Goal: Task Accomplishment & Management: Use online tool/utility

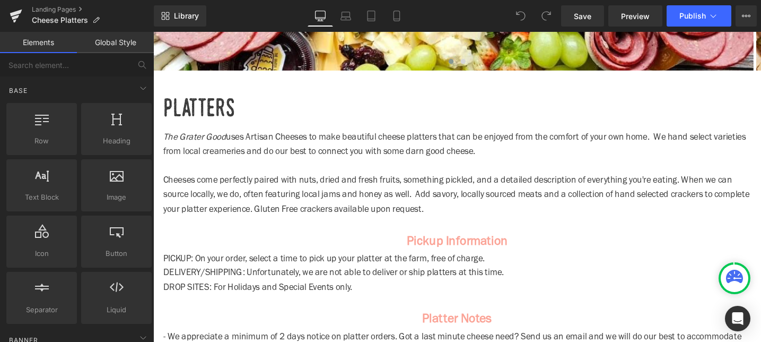
scroll to position [360, 0]
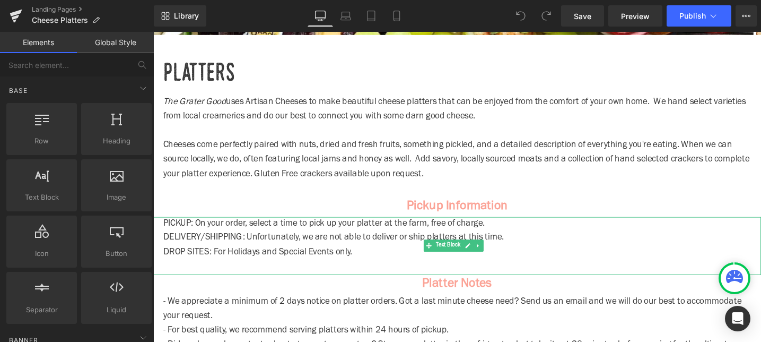
click at [384, 269] on p "DROP SITES: For Holidays and Special Events only." at bounding box center [474, 264] width 621 height 15
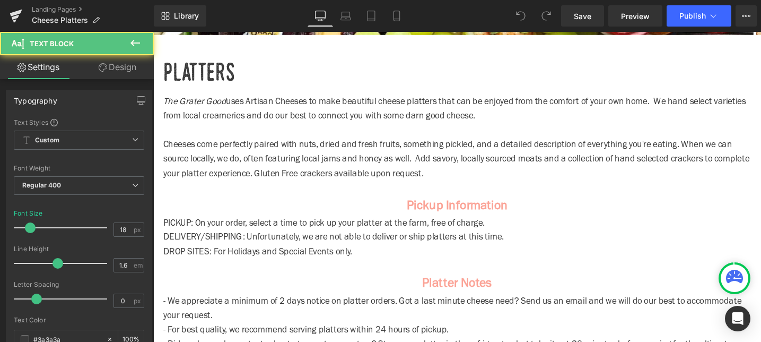
click at [135, 49] on icon at bounding box center [135, 43] width 13 height 13
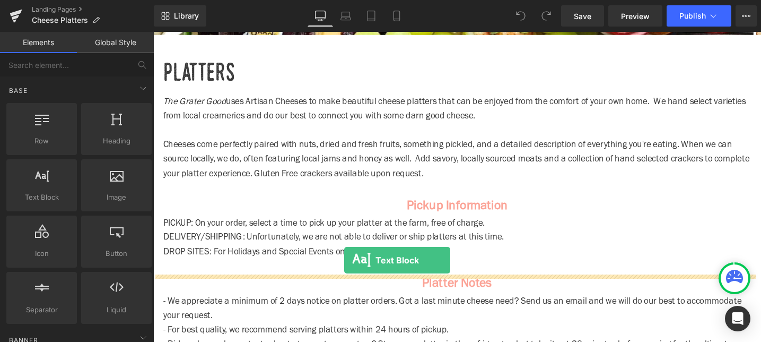
drag, startPoint x: 186, startPoint y: 234, endPoint x: 355, endPoint y: 273, distance: 173.6
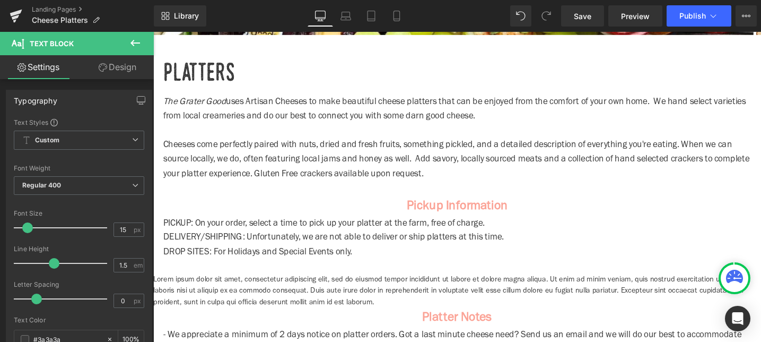
click at [436, 213] on strong "Pickup Information" at bounding box center [474, 215] width 107 height 13
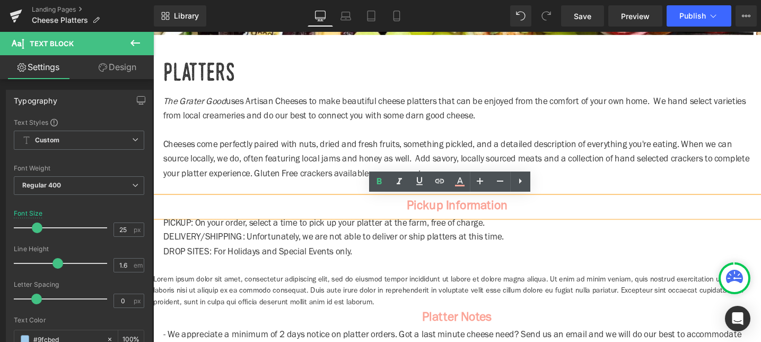
click at [353, 295] on div "Loading Product Data" at bounding box center [381, 300] width 76 height 12
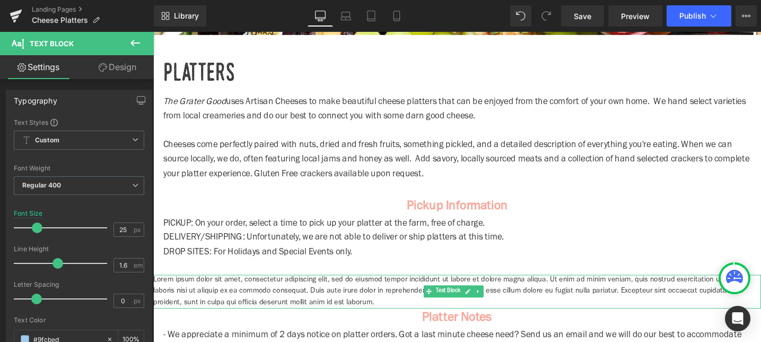
click at [360, 304] on p "Lorem ipsum dolor sit amet, consectetur adipiscing elit, sed do eiusmod tempor …" at bounding box center [474, 306] width 642 height 36
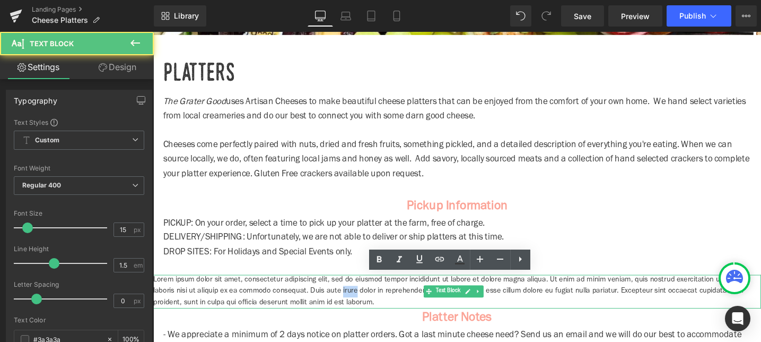
click at [360, 304] on p "Lorem ipsum dolor sit amet, consectetur adipiscing elit, sed do eiusmod tempor …" at bounding box center [474, 306] width 642 height 36
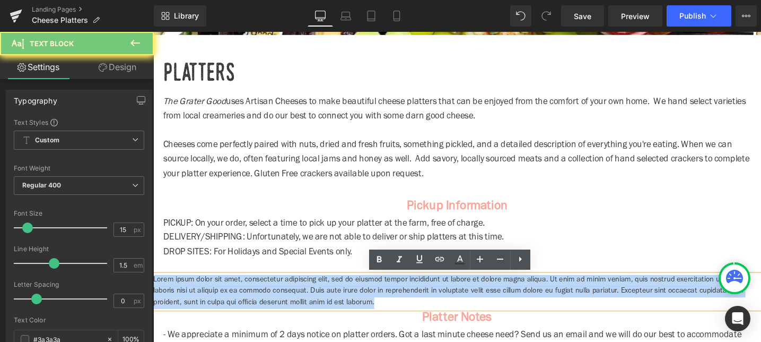
click at [360, 304] on p "Lorem ipsum dolor sit amet, consectetur adipiscing elit, sed do eiusmod tempor …" at bounding box center [474, 306] width 642 height 36
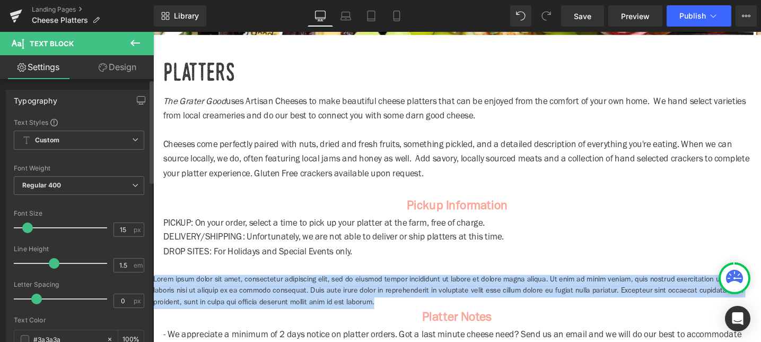
scroll to position [0, 0]
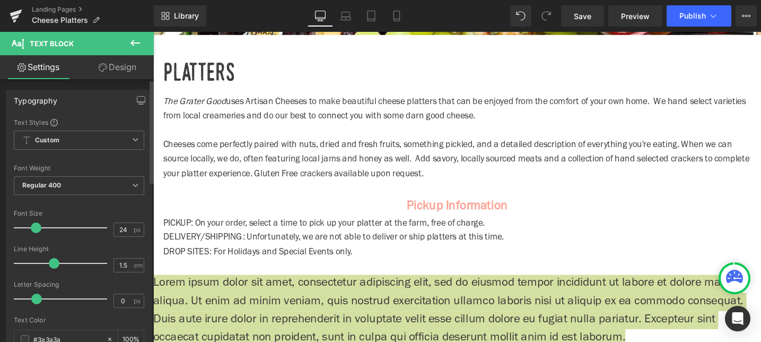
type input "25"
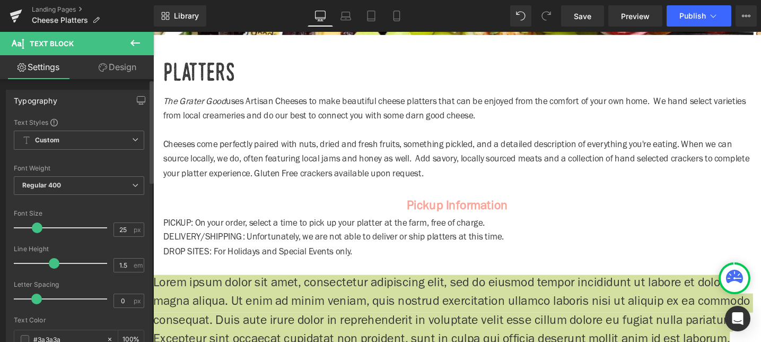
drag, startPoint x: 27, startPoint y: 228, endPoint x: 35, endPoint y: 226, distance: 8.6
click at [35, 226] on span at bounding box center [37, 227] width 11 height 11
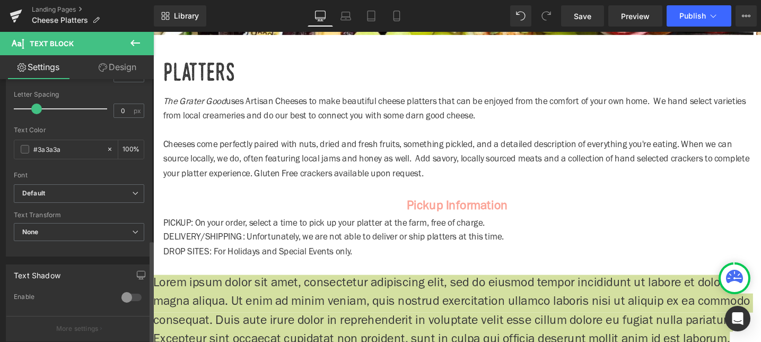
scroll to position [408, 0]
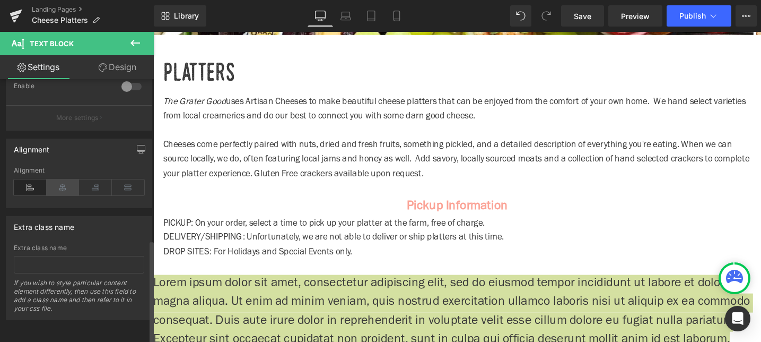
click at [63, 185] on icon at bounding box center [63, 187] width 33 height 16
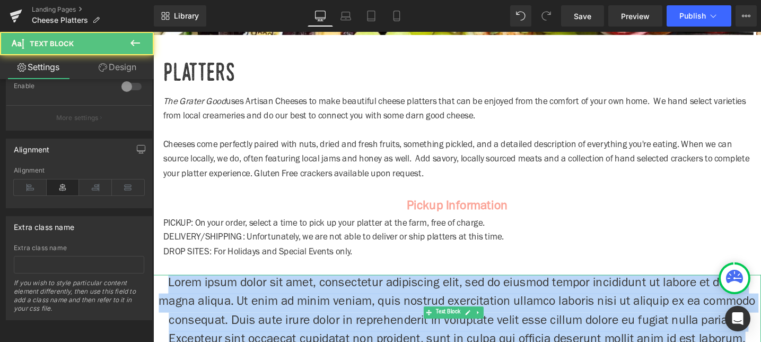
click at [372, 303] on p "Lorem ipsum dolor sit amet, consectetur adipiscing elit, sed do eiusmod tempor …" at bounding box center [474, 328] width 642 height 80
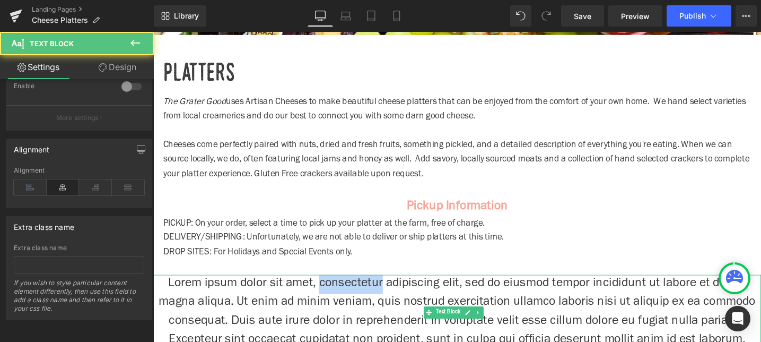
click at [372, 303] on p "Lorem ipsum dolor sit amet, consectetur adipiscing elit, sed do eiusmod tempor …" at bounding box center [474, 328] width 642 height 80
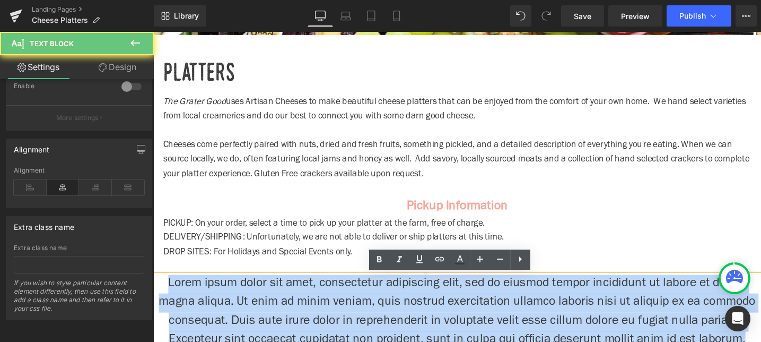
click at [372, 303] on p "Lorem ipsum dolor sit amet, consectetur adipiscing elit, sed do eiusmod tempor …" at bounding box center [474, 328] width 642 height 80
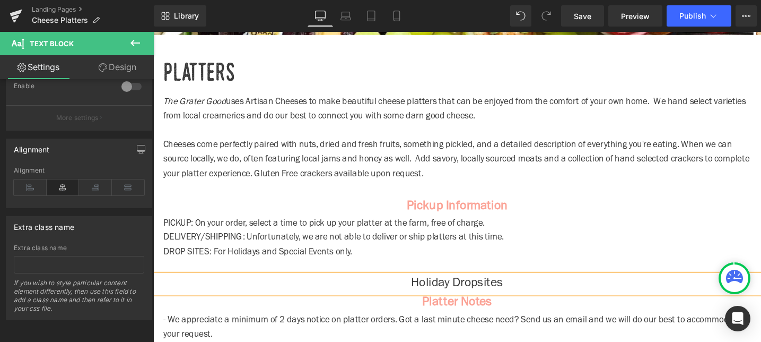
click at [474, 288] on div "Holiday Dropsites" at bounding box center [474, 298] width 642 height 20
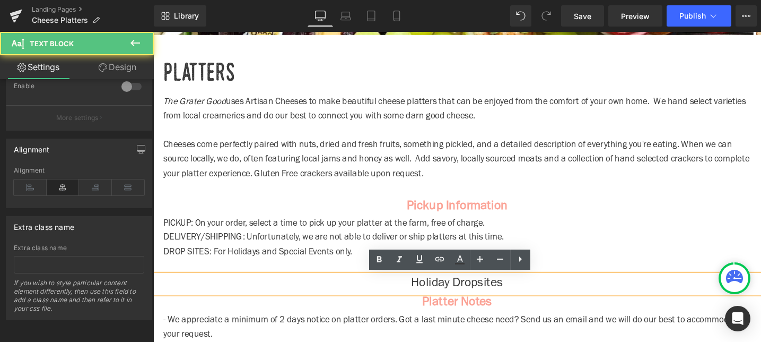
click at [474, 288] on div "Holiday Dropsites" at bounding box center [474, 298] width 642 height 20
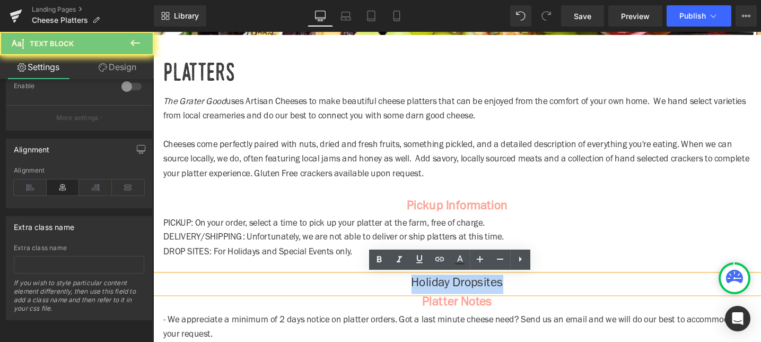
click at [474, 288] on div "Holiday Dropsites" at bounding box center [474, 298] width 642 height 20
click at [472, 204] on div "The Grater Good uses Artisan Cheeses to make beautiful cheese platters that can…" at bounding box center [474, 152] width 642 height 107
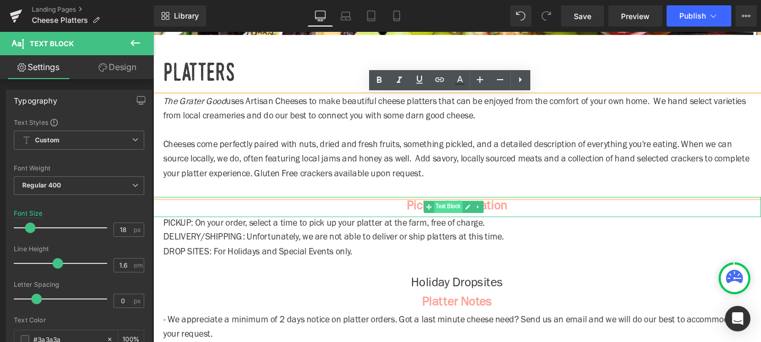
click at [471, 217] on span "Text Block" at bounding box center [465, 216] width 30 height 13
click at [532, 216] on p "Pickup Information" at bounding box center [474, 216] width 642 height 21
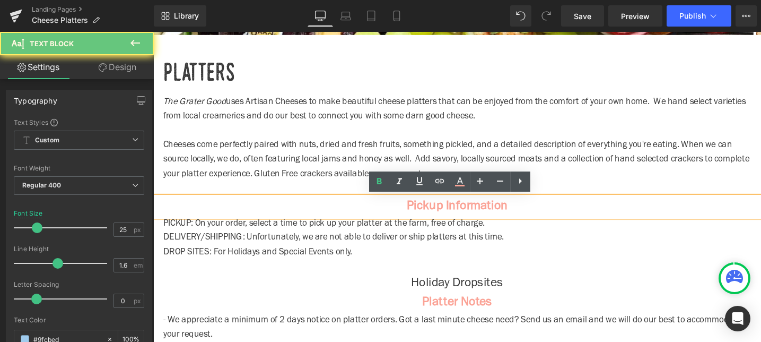
click at [532, 216] on p "Pickup Information" at bounding box center [474, 216] width 642 height 21
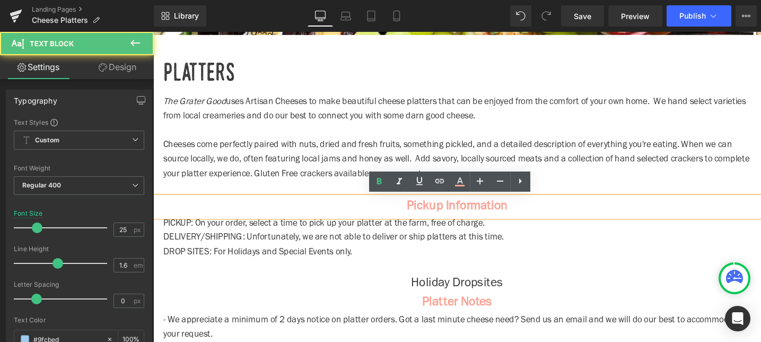
click at [532, 216] on p "Pickup Information" at bounding box center [474, 216] width 642 height 21
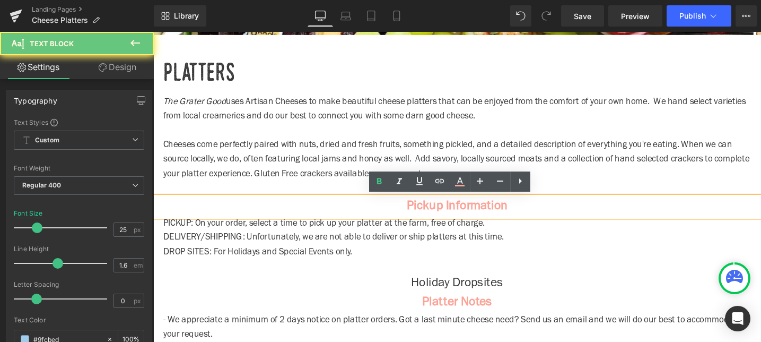
click at [532, 216] on p "Pickup Information" at bounding box center [474, 216] width 642 height 21
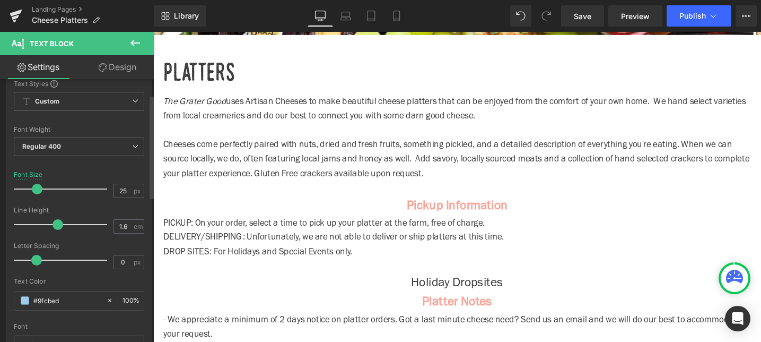
scroll to position [49, 0]
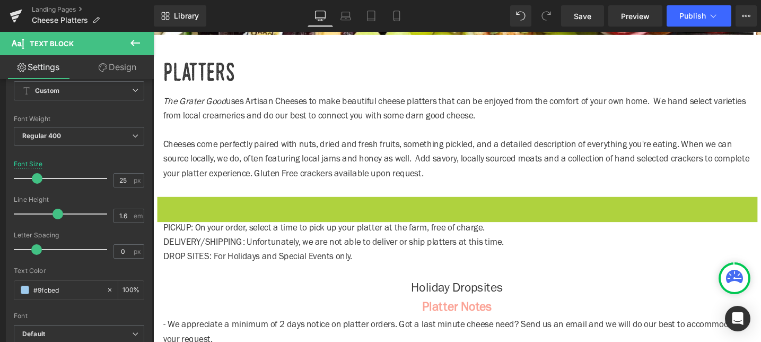
drag, startPoint x: 473, startPoint y: 215, endPoint x: 452, endPoint y: 215, distance: 20.7
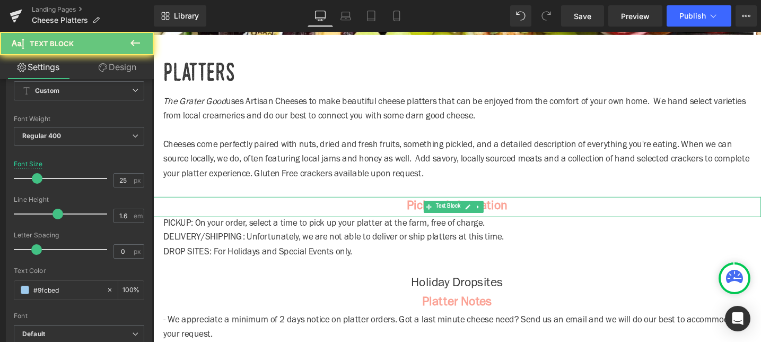
click at [537, 211] on p "Pickup Information" at bounding box center [474, 216] width 642 height 21
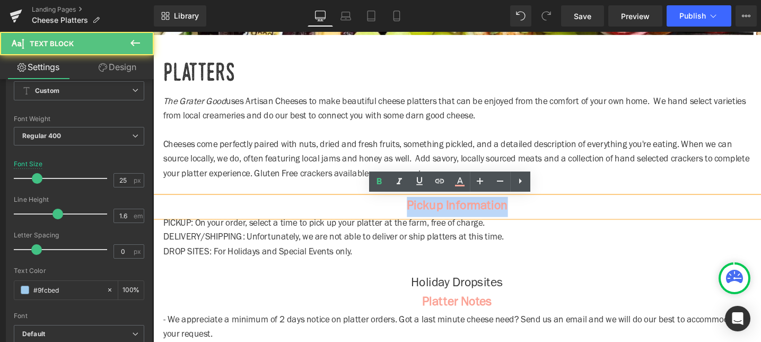
drag, startPoint x: 534, startPoint y: 213, endPoint x: 399, endPoint y: 214, distance: 134.7
click at [399, 214] on p "Pickup Information" at bounding box center [474, 216] width 642 height 21
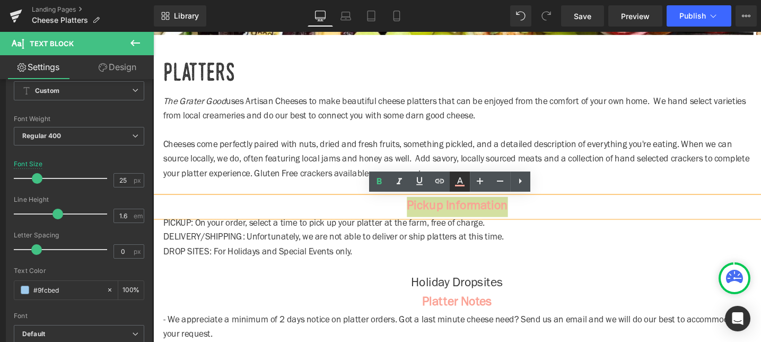
click at [455, 182] on icon at bounding box center [459, 181] width 13 height 13
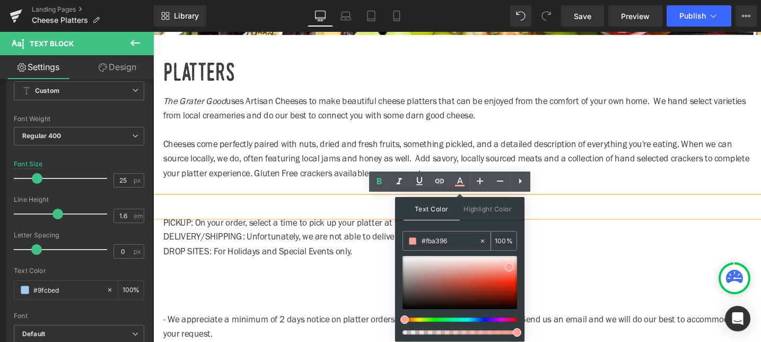
click at [454, 242] on input "#fba396" at bounding box center [450, 241] width 57 height 12
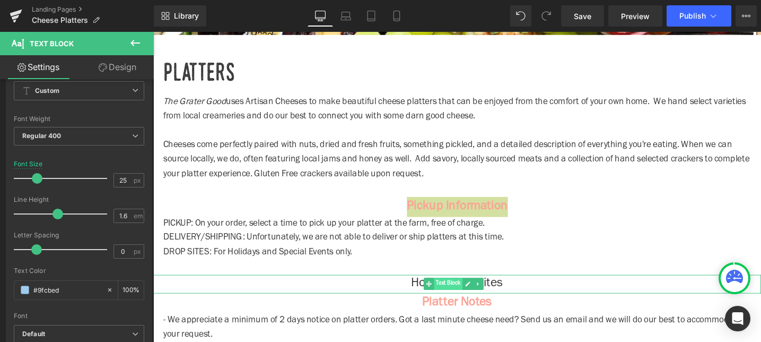
click at [464, 295] on span "Text Block" at bounding box center [465, 297] width 30 height 13
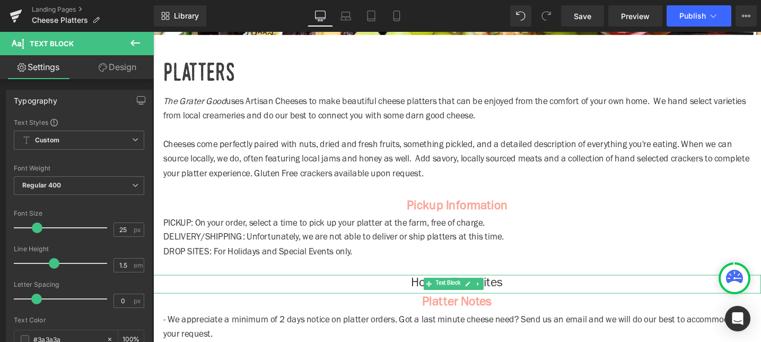
click at [425, 295] on p "Holiday Dropsites" at bounding box center [474, 298] width 642 height 20
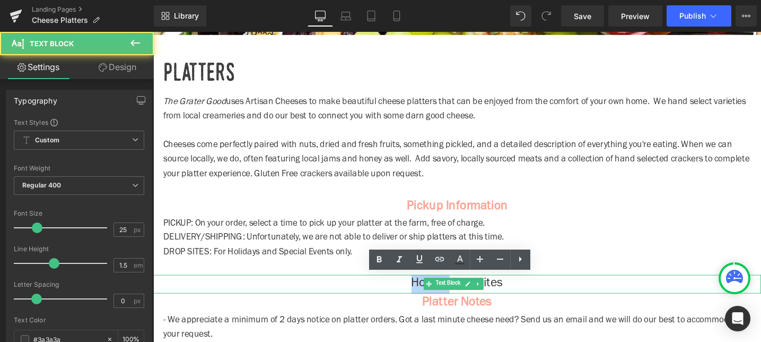
click at [425, 295] on p "Holiday Dropsites" at bounding box center [474, 298] width 642 height 20
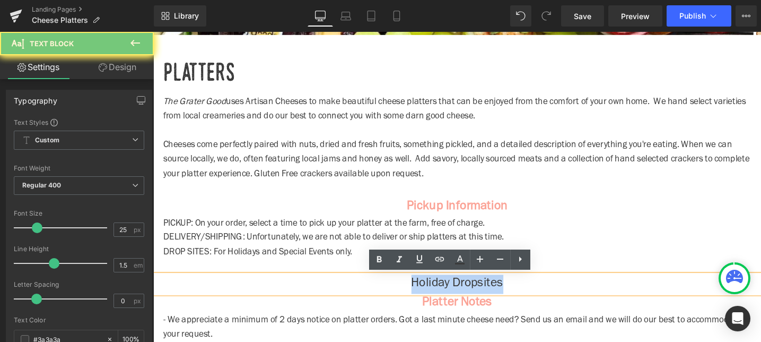
click at [425, 295] on p "Holiday Dropsites" at bounding box center [474, 298] width 642 height 20
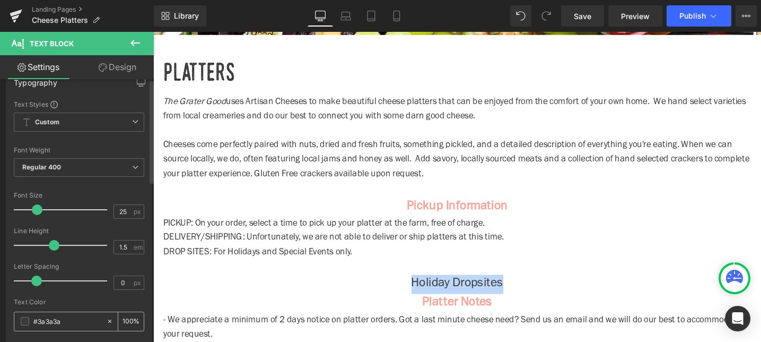
scroll to position [66, 0]
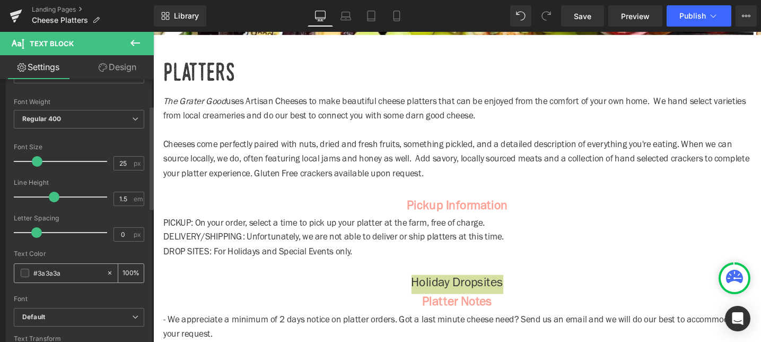
click at [27, 273] on span at bounding box center [25, 272] width 8 height 8
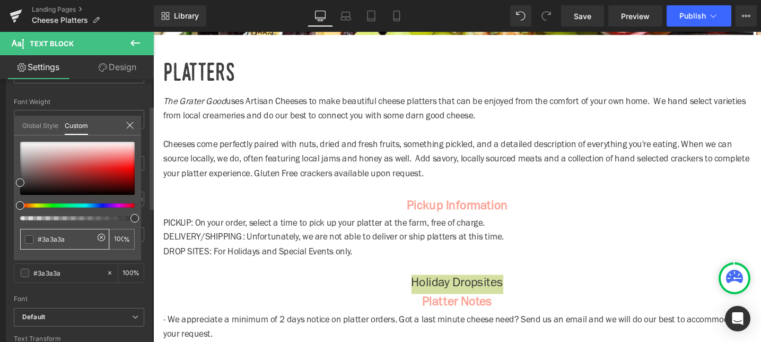
click at [45, 238] on input "#3a3a3a" at bounding box center [66, 238] width 56 height 11
paste input "fba396"
type input "#fba396"
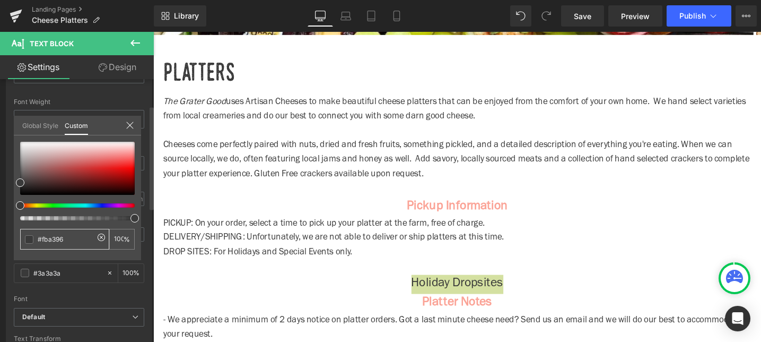
type input "#fba396"
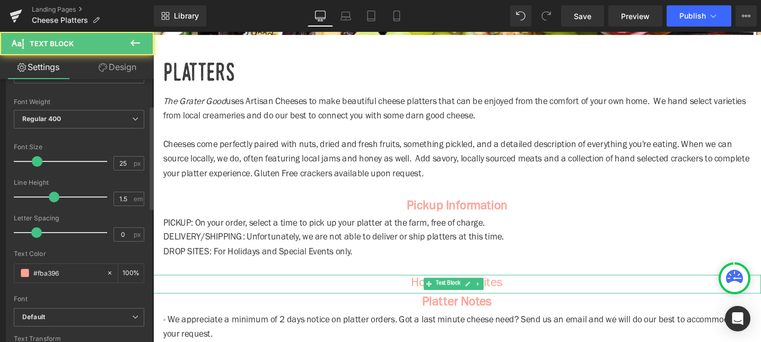
click at [523, 291] on p "Holiday Dropsites" at bounding box center [474, 298] width 642 height 20
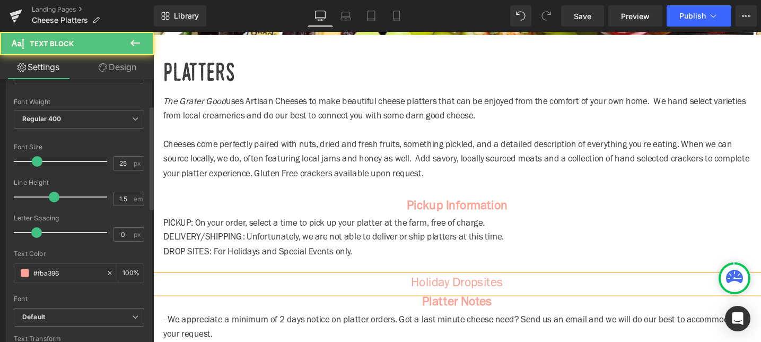
click at [523, 291] on p "Holiday Dropsites" at bounding box center [474, 298] width 642 height 20
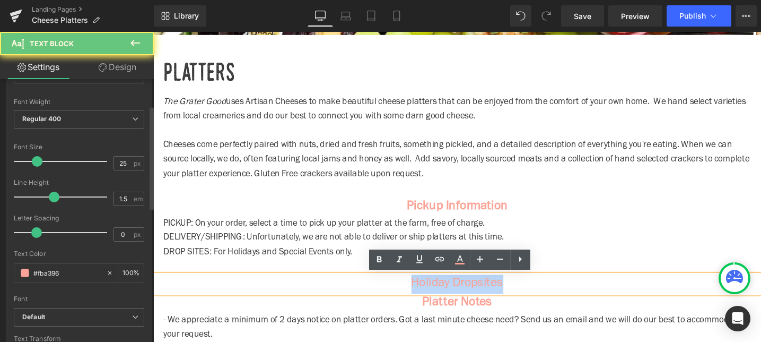
click at [523, 291] on p "Holiday Dropsites" at bounding box center [474, 298] width 642 height 20
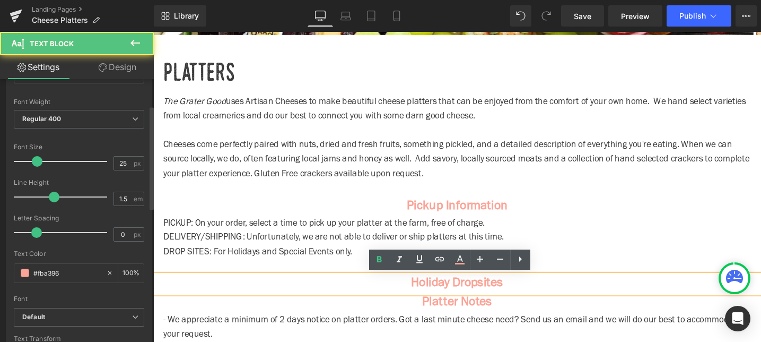
click at [543, 296] on p "Holiday Dropsites" at bounding box center [474, 298] width 642 height 20
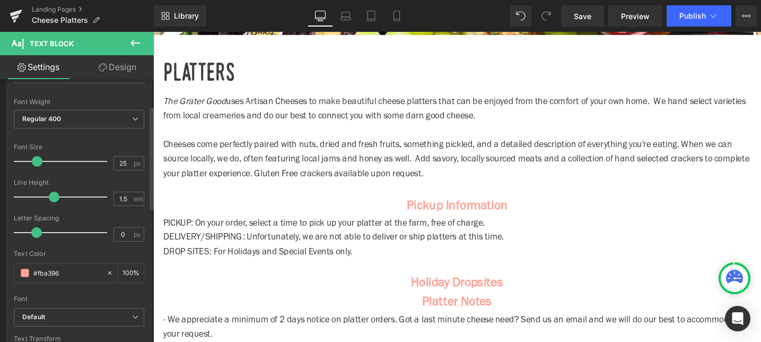
click at [128, 47] on button at bounding box center [135, 43] width 37 height 23
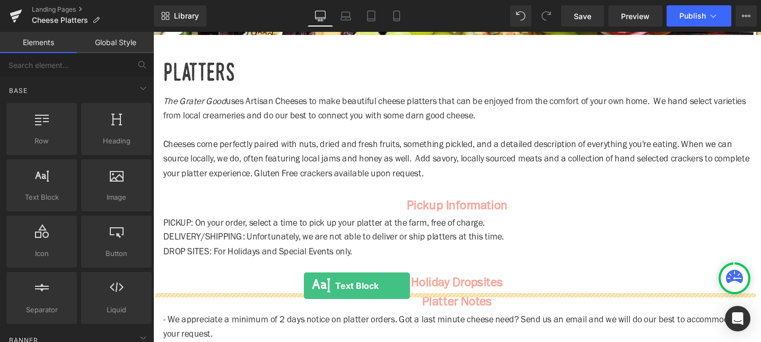
drag, startPoint x: 205, startPoint y: 228, endPoint x: 312, endPoint y: 300, distance: 129.2
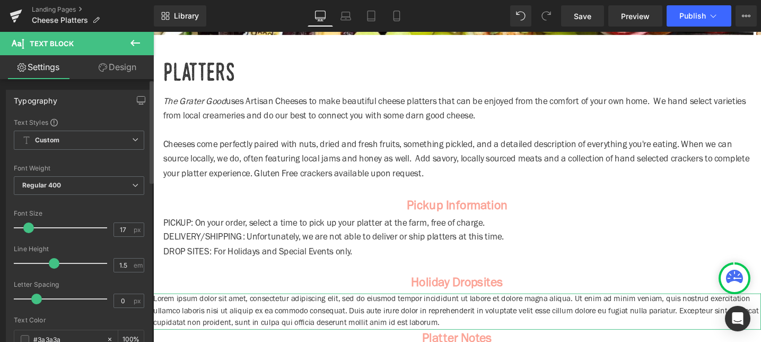
type input "18"
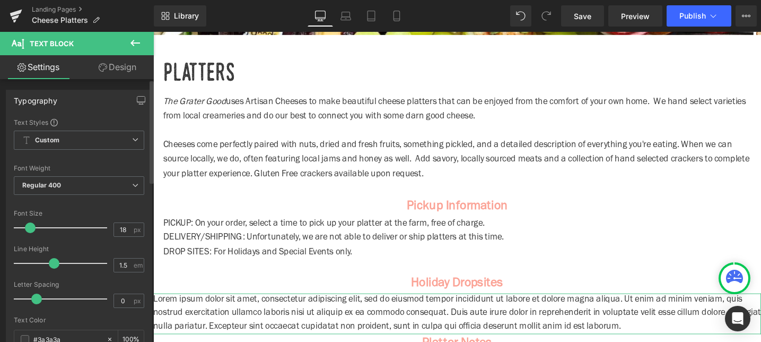
click at [31, 230] on span at bounding box center [30, 227] width 11 height 11
click at [334, 238] on span "PICKUP: On your order, select a time to pick up your platter at the farm, free …" at bounding box center [333, 235] width 339 height 10
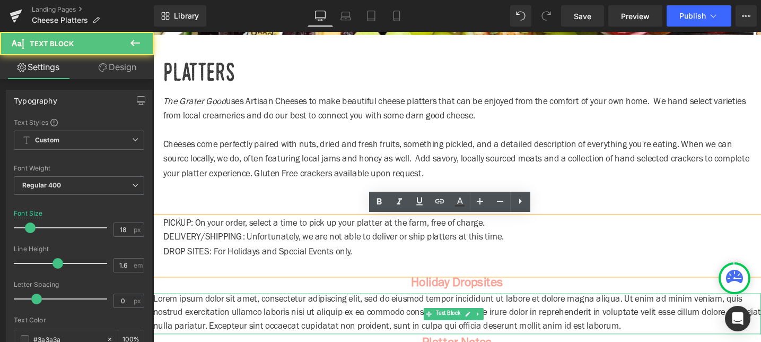
click at [281, 326] on p "Lorem ipsum dolor sit amet, consectetur adipiscing elit, sed do eiusmod tempor …" at bounding box center [474, 329] width 642 height 43
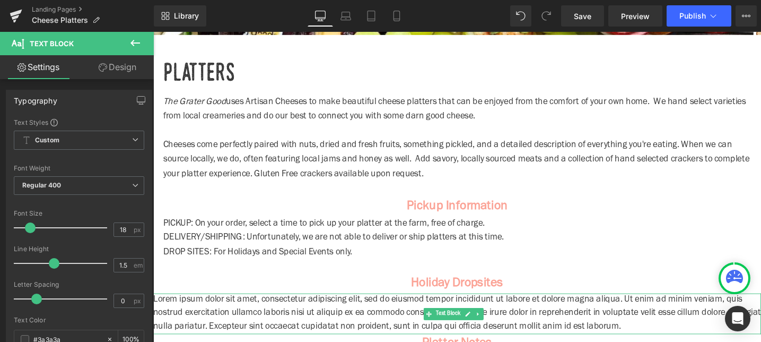
click at [272, 324] on p "Lorem ipsum dolor sit amet, consectetur adipiscing elit, sed do eiusmod tempor …" at bounding box center [474, 329] width 642 height 43
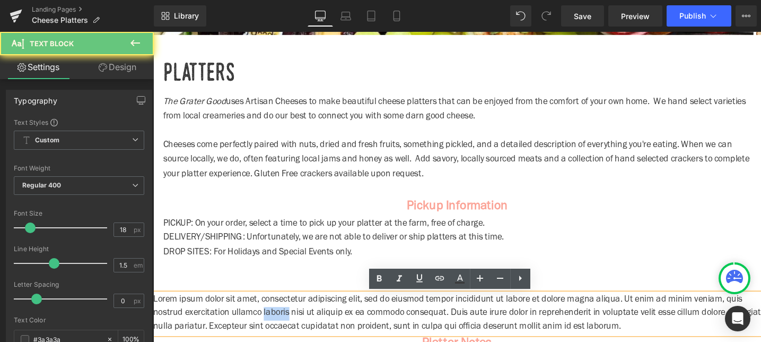
click at [272, 324] on p "Lorem ipsum dolor sit amet, consectetur adipiscing elit, sed do eiusmod tempor …" at bounding box center [474, 329] width 642 height 43
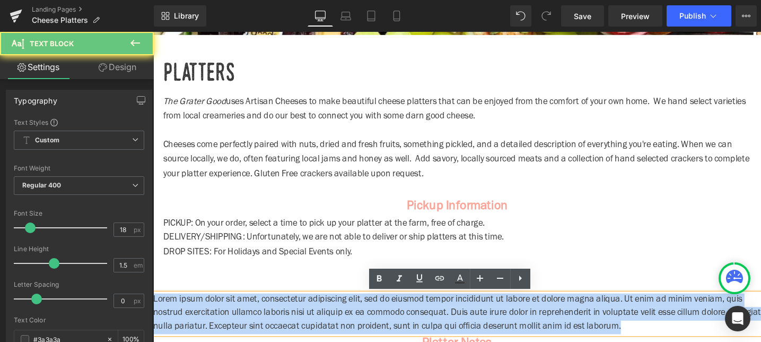
click at [272, 324] on p "Lorem ipsum dolor sit amet, consectetur adipiscing elit, sed do eiusmod tempor …" at bounding box center [474, 329] width 642 height 43
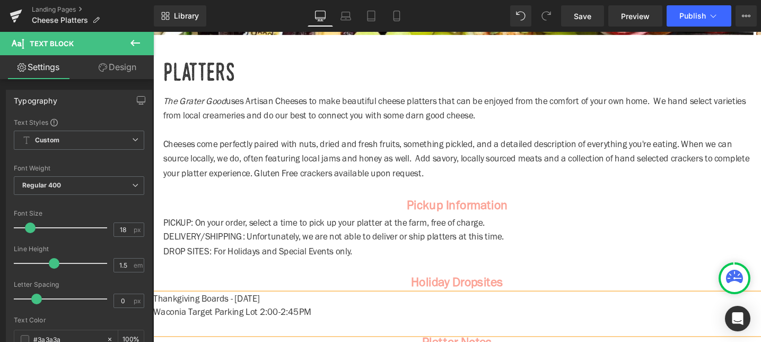
click at [236, 313] on p "Thankgiving Boards - [DATE]" at bounding box center [474, 315] width 642 height 14
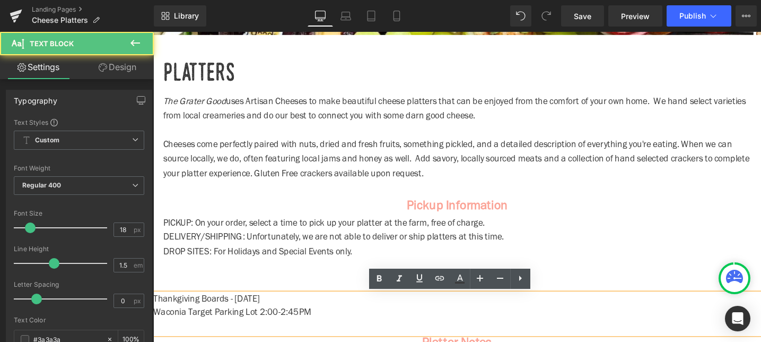
click at [240, 338] on p at bounding box center [474, 343] width 642 height 14
click at [353, 326] on p "Waconia Target Parking Lot 2:00-2:45PM" at bounding box center [474, 329] width 642 height 14
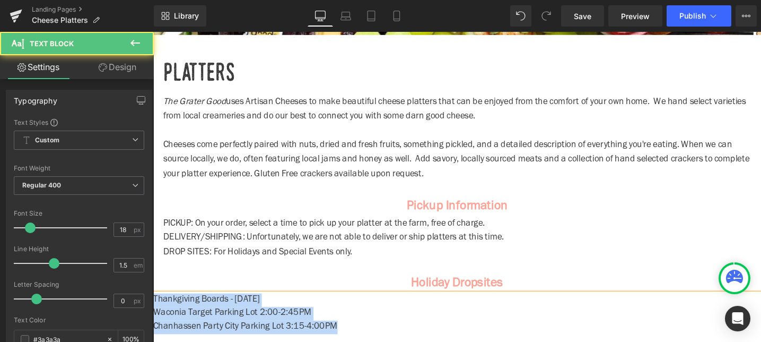
drag, startPoint x: 362, startPoint y: 343, endPoint x: 144, endPoint y: 315, distance: 219.3
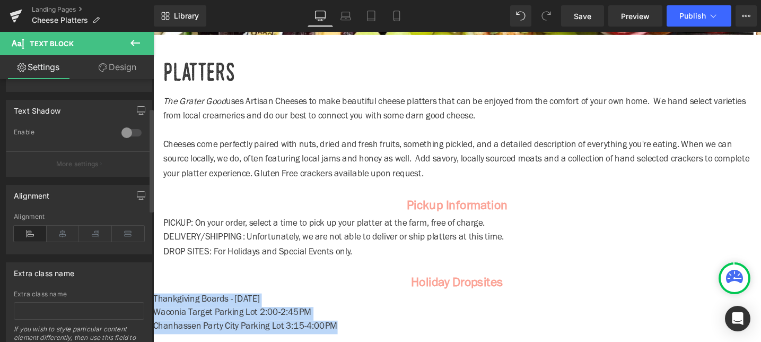
scroll to position [408, 0]
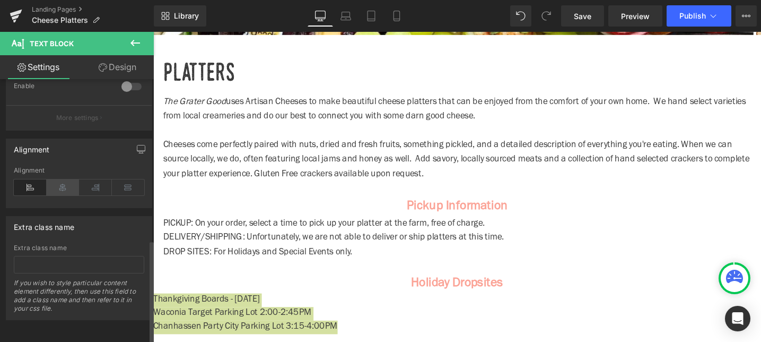
click at [69, 182] on icon at bounding box center [63, 187] width 33 height 16
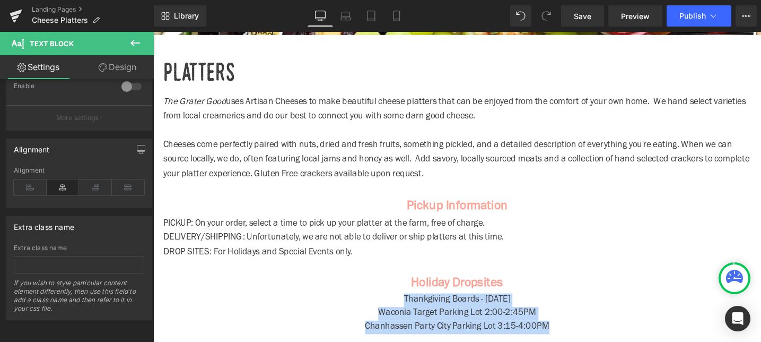
click at [614, 281] on p at bounding box center [474, 280] width 621 height 15
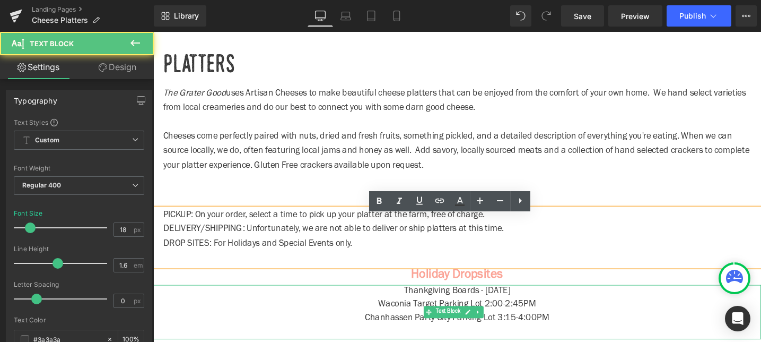
scroll to position [416, 0]
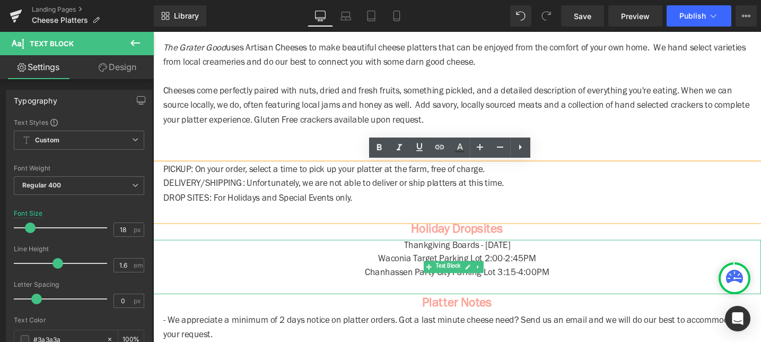
click at [601, 280] on p "Chanhassen Party City Parking Lot 3:15-4:00PM" at bounding box center [474, 287] width 642 height 14
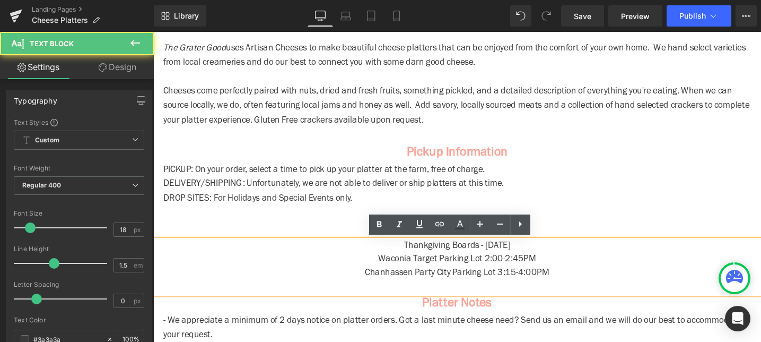
click at [599, 285] on p "Chanhassen Party City Parking Lot 3:15-4:00PM" at bounding box center [474, 287] width 642 height 14
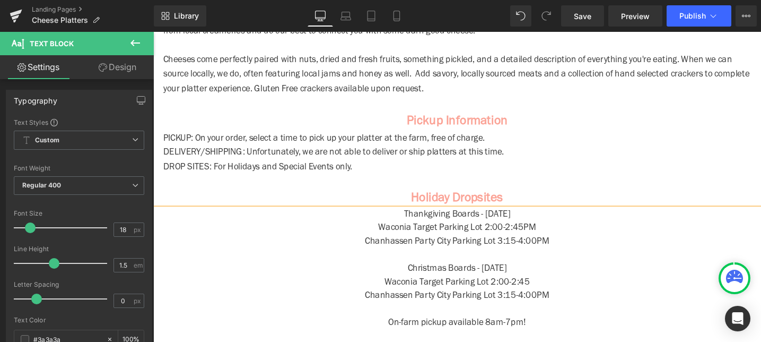
scroll to position [464, 0]
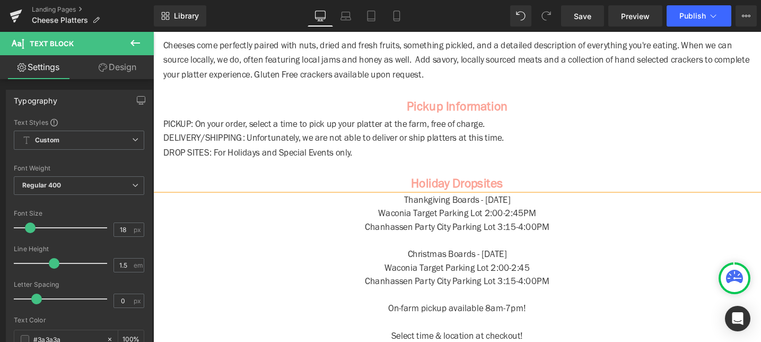
click at [642, 171] on p at bounding box center [474, 176] width 621 height 15
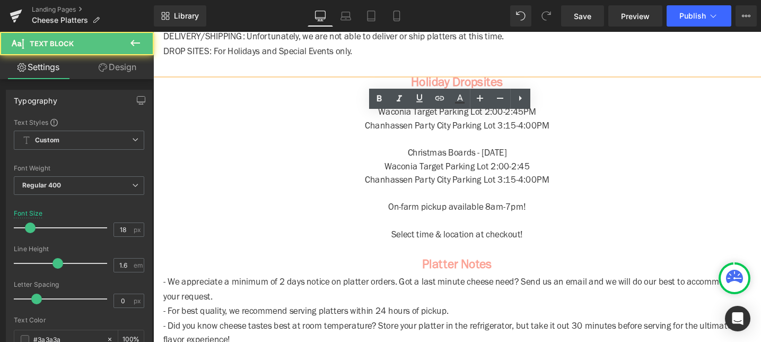
scroll to position [590, 0]
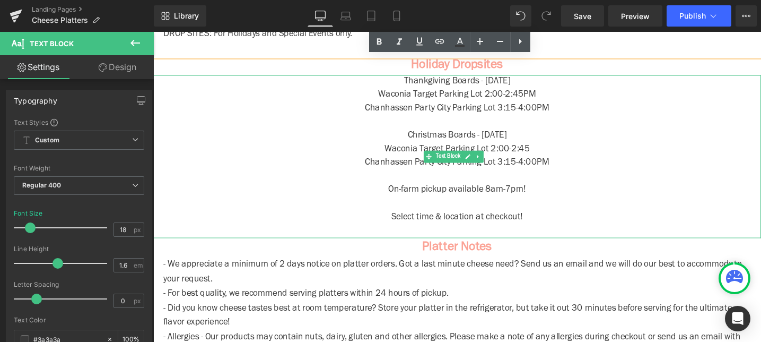
click at [592, 223] on p "Select time & location at checkout!" at bounding box center [474, 228] width 642 height 14
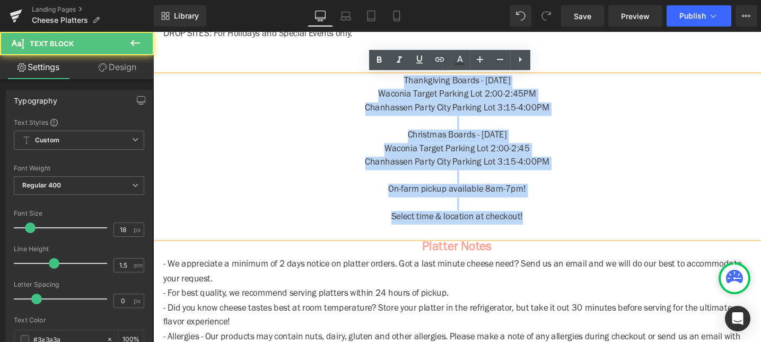
drag, startPoint x: 461, startPoint y: 186, endPoint x: 345, endPoint y: 79, distance: 158.0
click at [345, 79] on div "Thankgiving Boards - [DATE] Waconia Target Parking Lot 2:00-2:45PM Chanhassen P…" at bounding box center [474, 163] width 642 height 172
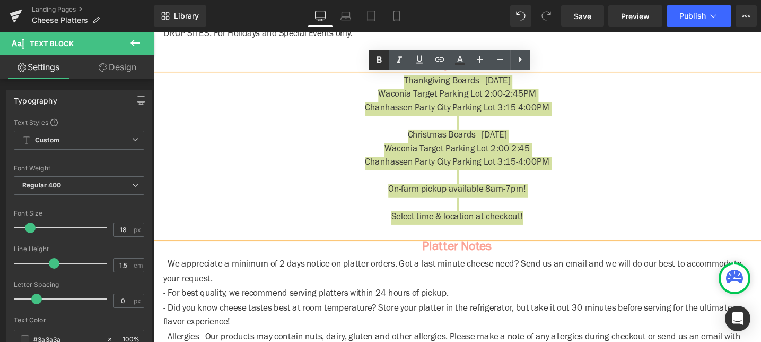
click at [384, 55] on icon at bounding box center [379, 60] width 13 height 13
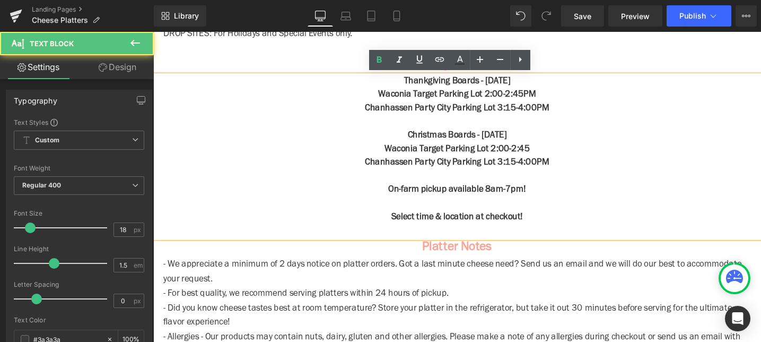
click at [618, 179] on p at bounding box center [474, 185] width 642 height 14
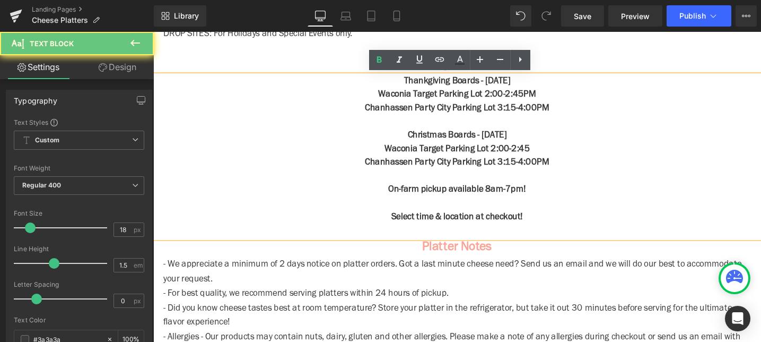
click at [650, 210] on p at bounding box center [474, 213] width 642 height 14
click at [626, 283] on p "- We appreciate a minimum of 2 days notice on platter orders. Got a last minute…" at bounding box center [474, 285] width 621 height 31
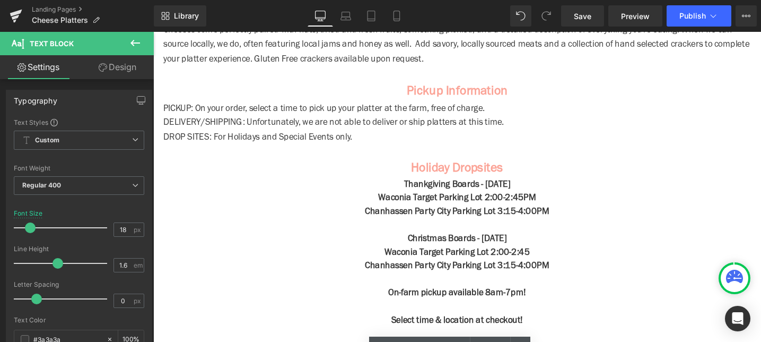
scroll to position [481, 0]
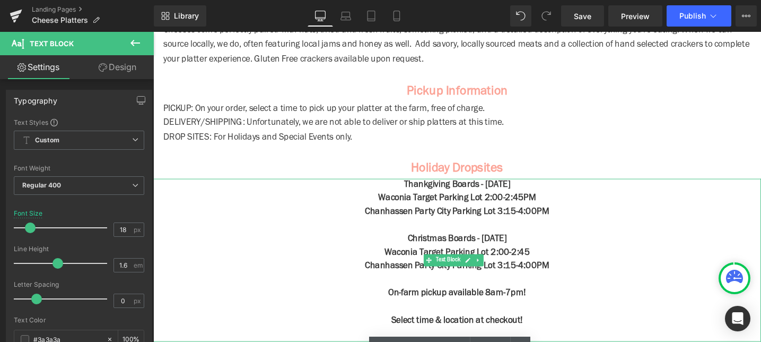
click at [467, 196] on strong "Thankgiving Boards - [DATE]" at bounding box center [474, 194] width 112 height 10
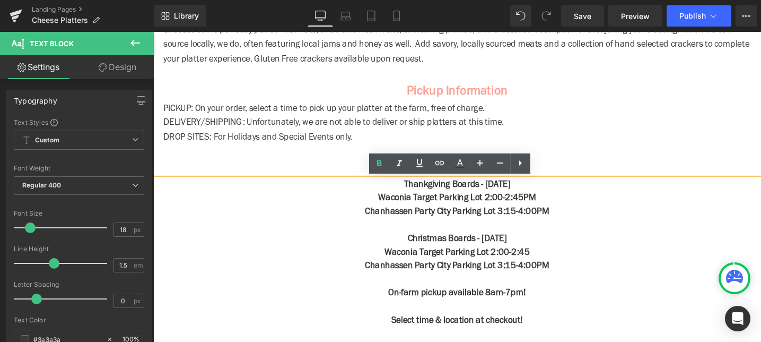
click at [573, 213] on p "Waconia Target Parking Lot 2:00-2:45PM" at bounding box center [474, 208] width 642 height 14
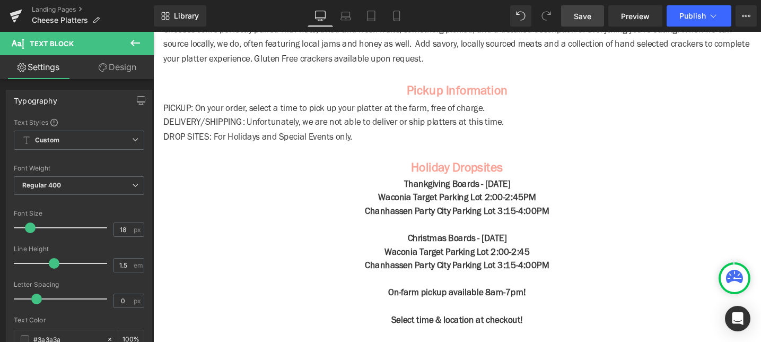
click at [603, 16] on link "Save" at bounding box center [582, 15] width 43 height 21
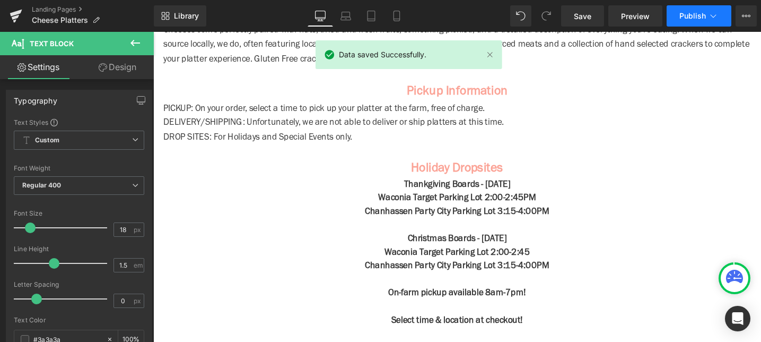
click at [694, 14] on span "Publish" at bounding box center [692, 16] width 27 height 8
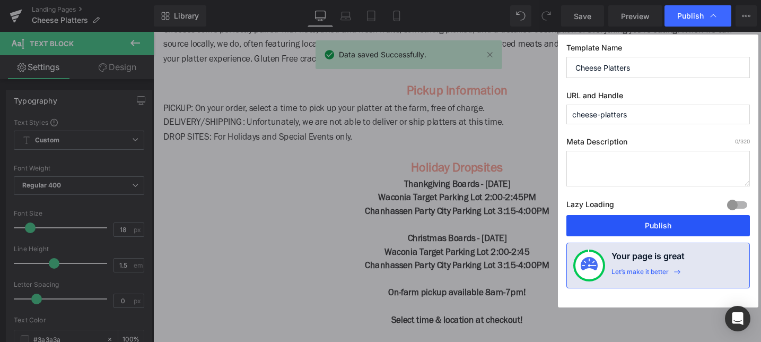
click at [641, 231] on button "Publish" at bounding box center [658, 225] width 184 height 21
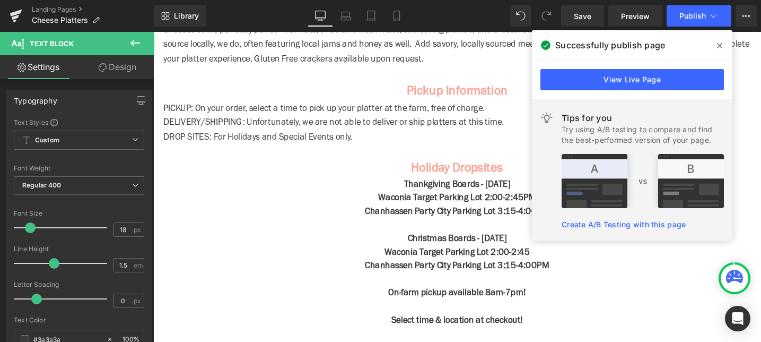
click at [260, 269] on p "Waconia Target Parking Lot 2:00-2:45" at bounding box center [474, 265] width 642 height 14
click at [15, 19] on icon at bounding box center [16, 16] width 13 height 27
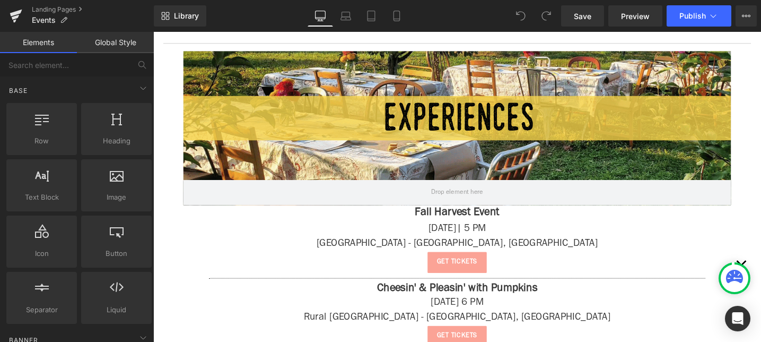
scroll to position [433, 0]
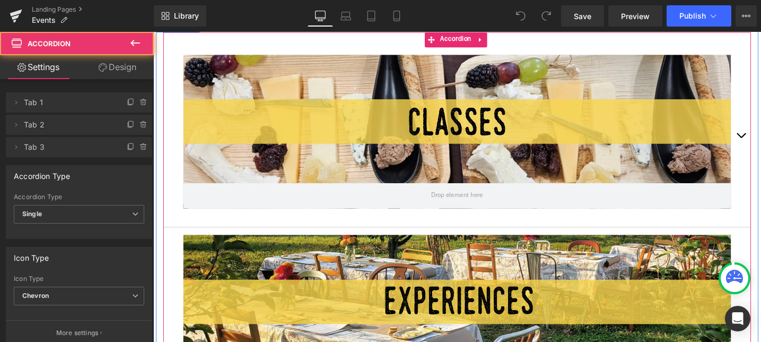
click at [761, 144] on span "button" at bounding box center [774, 144] width 0 height 0
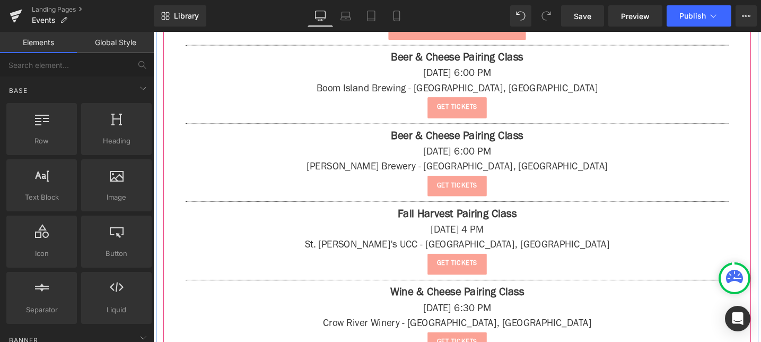
scroll to position [813, 0]
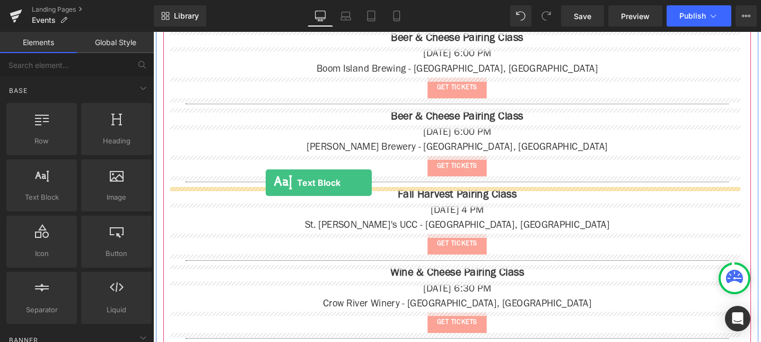
drag, startPoint x: 194, startPoint y: 222, endPoint x: 272, endPoint y: 190, distance: 84.7
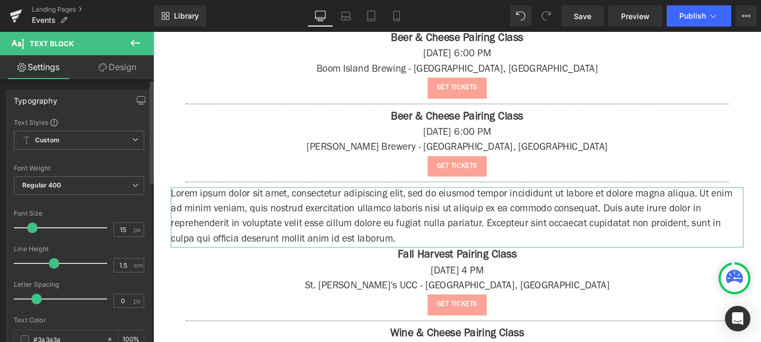
click at [33, 225] on span at bounding box center [32, 227] width 11 height 11
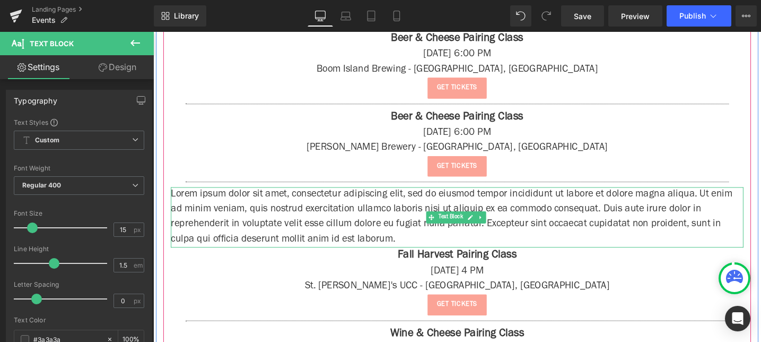
click at [260, 235] on p "Lorem ipsum dolor sit amet, consectetur adipiscing elit, sed do eiusmod tempor …" at bounding box center [474, 228] width 605 height 64
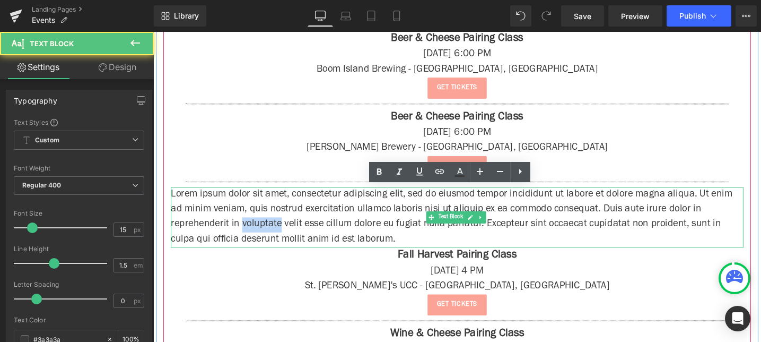
click at [260, 235] on p "Lorem ipsum dolor sit amet, consectetur adipiscing elit, sed do eiusmod tempor …" at bounding box center [474, 228] width 605 height 64
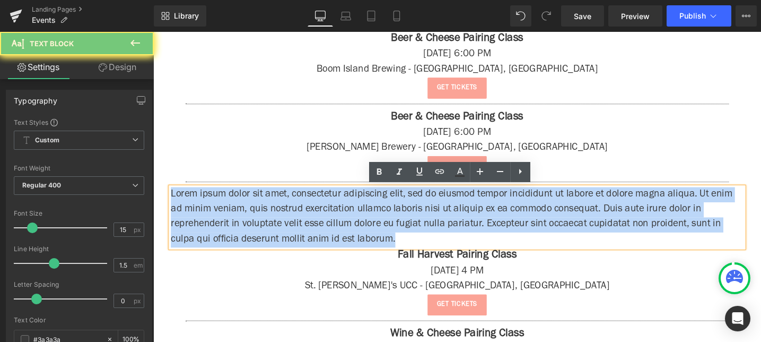
click at [260, 235] on p "Lorem ipsum dolor sit amet, consectetur adipiscing elit, sed do eiusmod tempor …" at bounding box center [474, 228] width 605 height 64
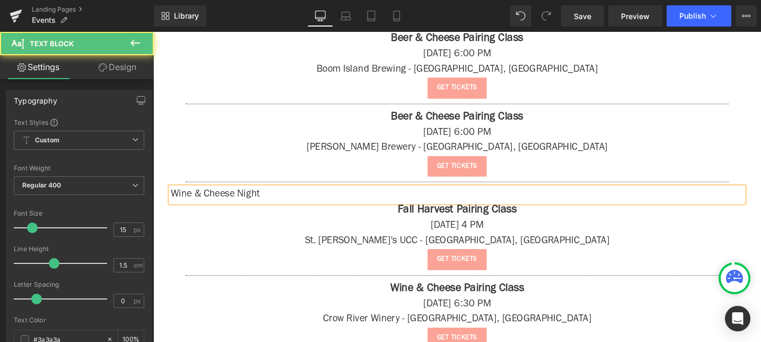
click at [271, 207] on p "Wine & Cheese Night" at bounding box center [474, 204] width 605 height 16
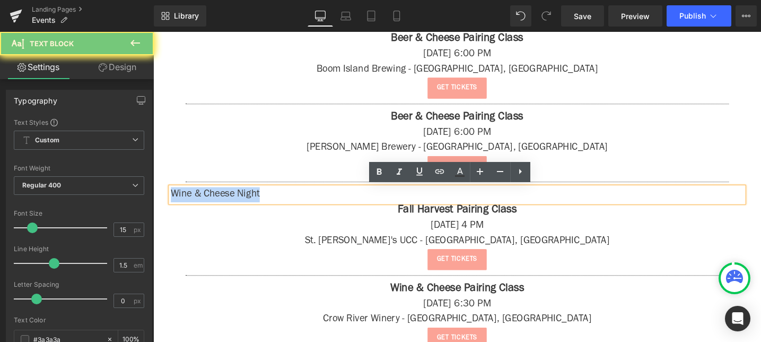
click at [271, 207] on p "Wine & Cheese Night" at bounding box center [474, 204] width 605 height 16
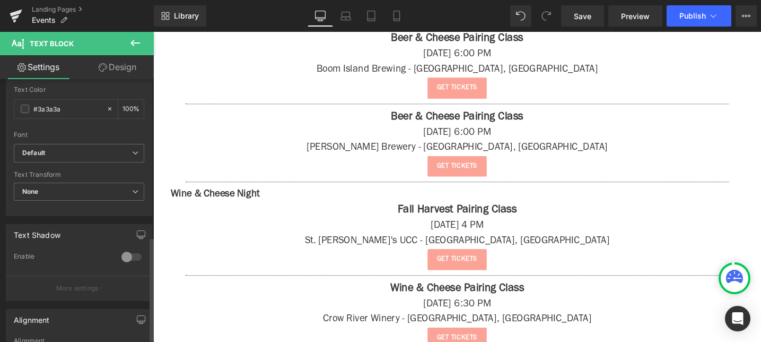
scroll to position [408, 0]
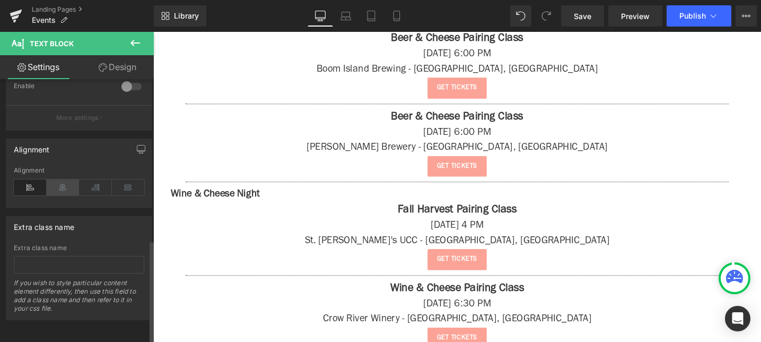
click at [65, 179] on icon at bounding box center [63, 187] width 33 height 16
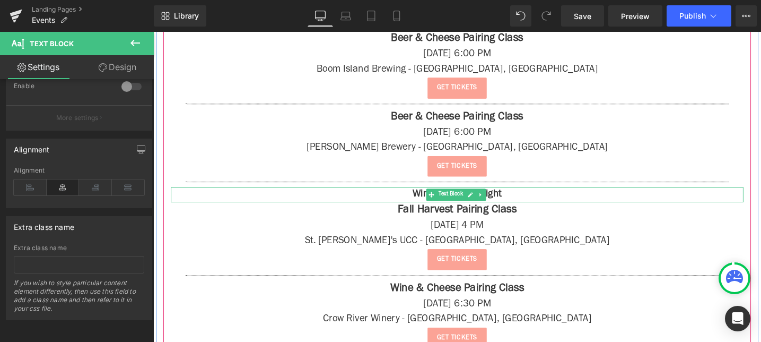
click at [377, 199] on p "Wine & Cheese Night" at bounding box center [474, 204] width 605 height 16
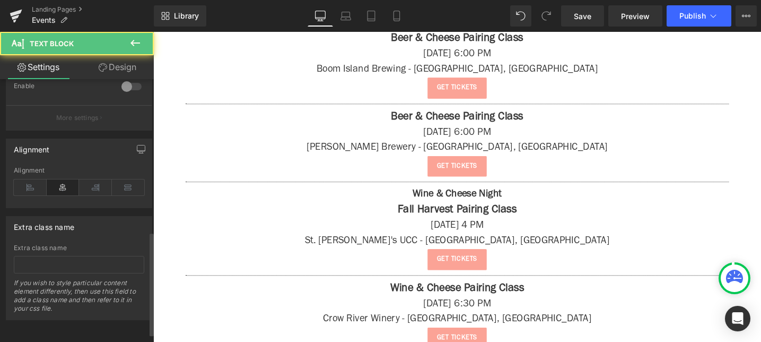
scroll to position [0, 0]
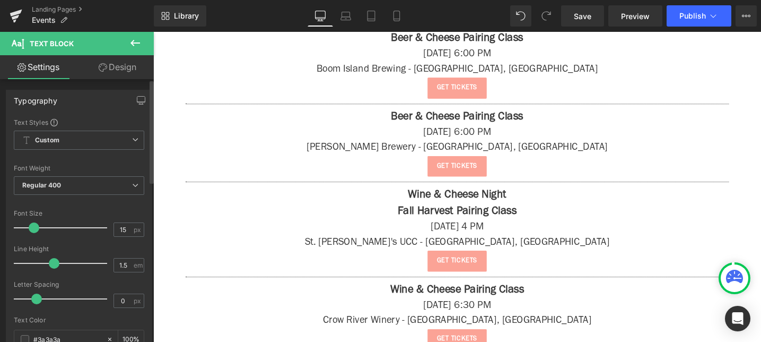
click at [37, 228] on span at bounding box center [34, 227] width 11 height 11
click at [139, 52] on button at bounding box center [135, 43] width 37 height 23
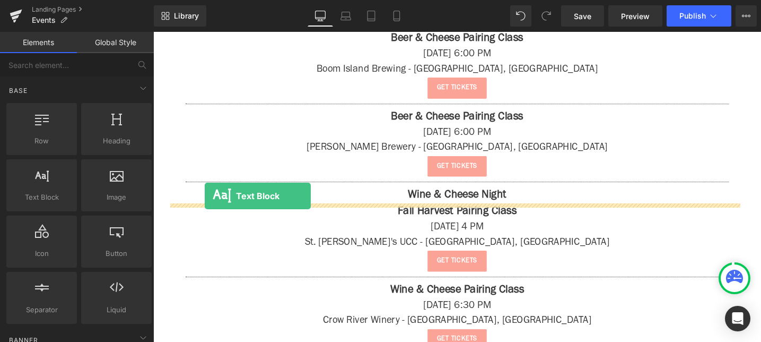
drag, startPoint x: 205, startPoint y: 225, endPoint x: 207, endPoint y: 205, distance: 20.3
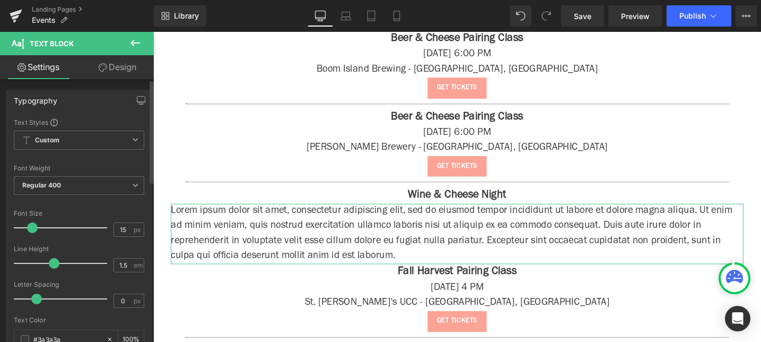
click at [34, 224] on span at bounding box center [32, 227] width 11 height 11
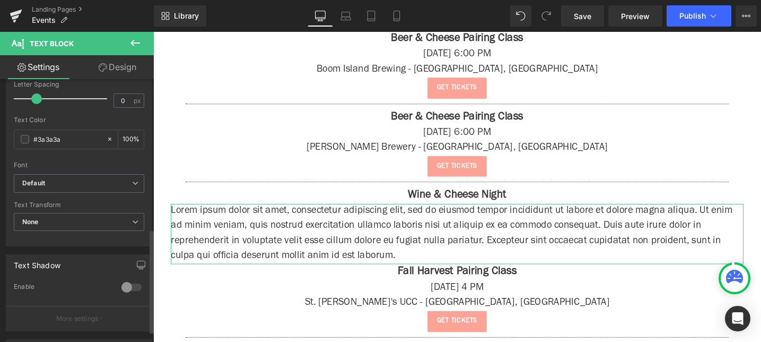
scroll to position [408, 0]
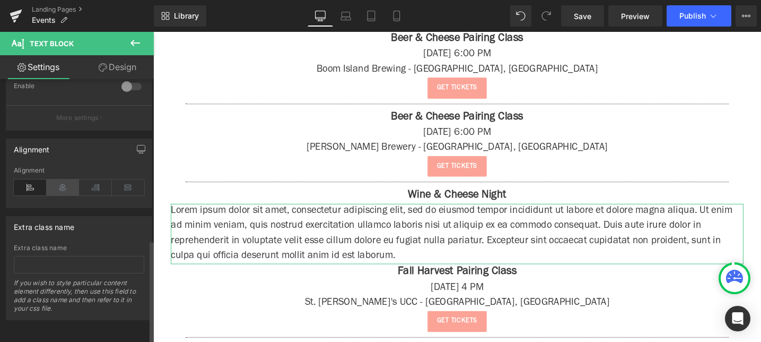
click at [66, 181] on icon at bounding box center [63, 187] width 33 height 16
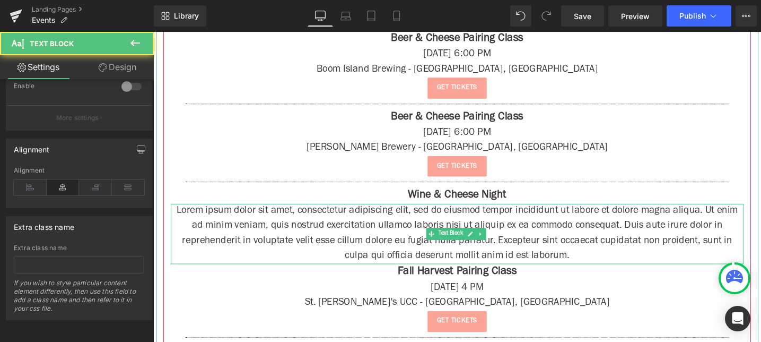
click at [368, 240] on p "Lorem ipsum dolor sit amet, consectetur adipiscing elit, sed do eiusmod tempor …" at bounding box center [474, 245] width 605 height 64
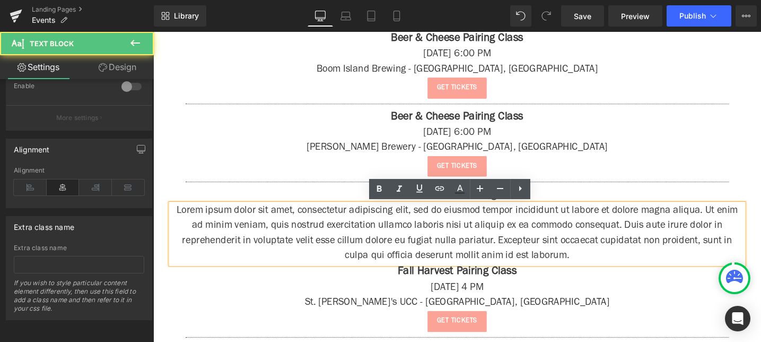
click at [362, 234] on p "Lorem ipsum dolor sit amet, consectetur adipiscing elit, sed do eiusmod tempor …" at bounding box center [474, 245] width 605 height 64
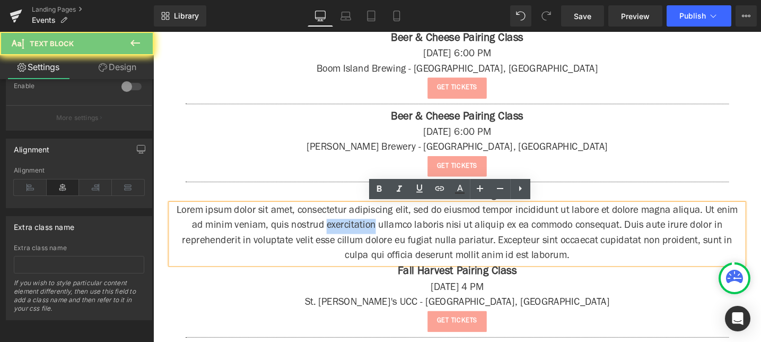
click at [362, 234] on p "Lorem ipsum dolor sit amet, consectetur adipiscing elit, sed do eiusmod tempor …" at bounding box center [474, 245] width 605 height 64
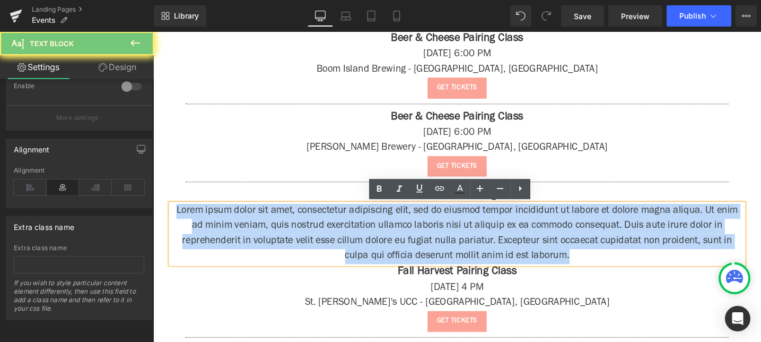
click at [362, 234] on p "Lorem ipsum dolor sit amet, consectetur adipiscing elit, sed do eiusmod tempor …" at bounding box center [474, 245] width 605 height 64
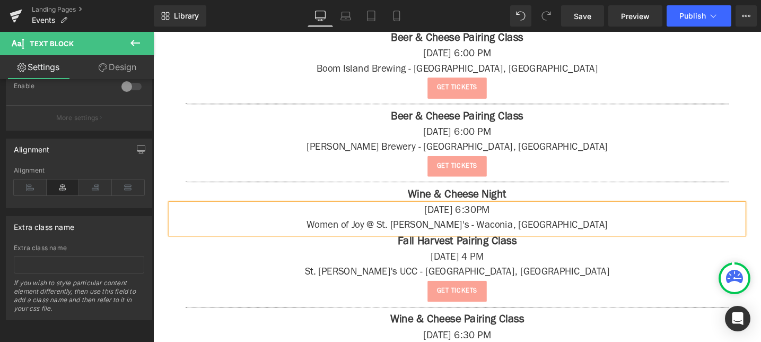
click at [443, 234] on p "Women of Joy @ St. Joe's - Waconia, MN" at bounding box center [474, 237] width 605 height 16
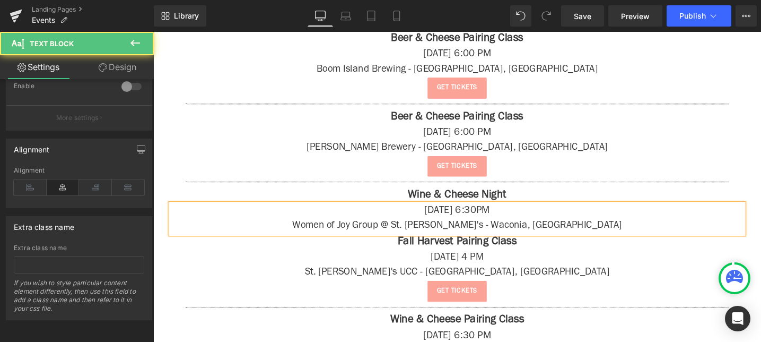
click at [652, 232] on p "Women of Joy Group @ St. Joe's - Waconia, MN" at bounding box center [474, 237] width 605 height 16
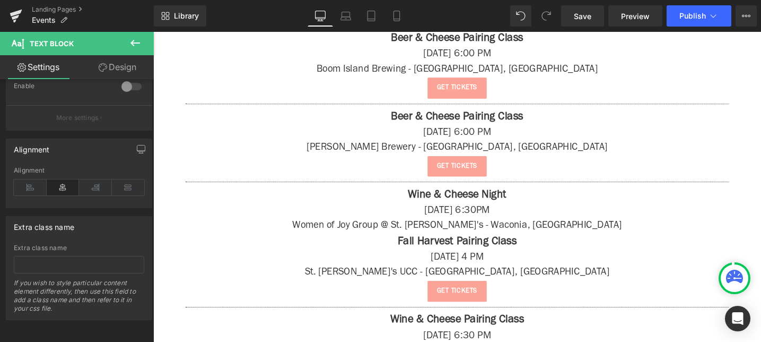
click at [145, 43] on button at bounding box center [135, 43] width 37 height 23
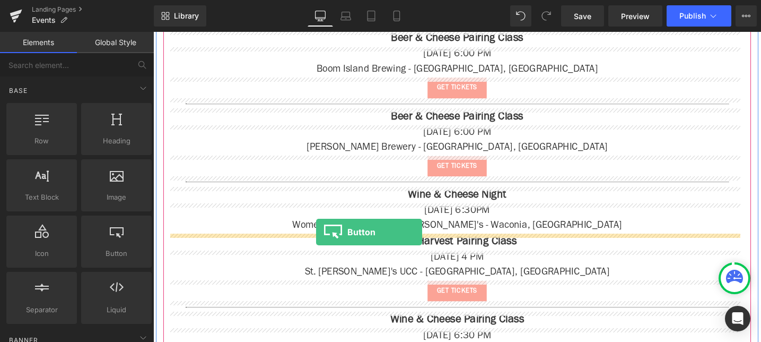
drag, startPoint x: 254, startPoint y: 278, endPoint x: 325, endPoint y: 243, distance: 79.0
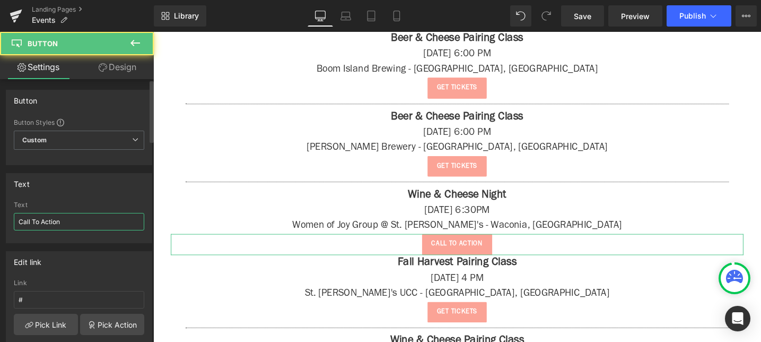
click at [60, 226] on input "Call To Action" at bounding box center [79, 222] width 130 height 18
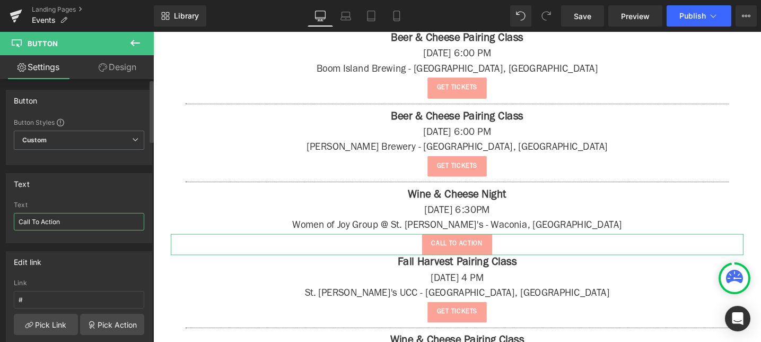
click at [60, 226] on input "Call To Action" at bounding box center [79, 222] width 130 height 18
type input "get tickets"
click at [23, 294] on input "#" at bounding box center [79, 300] width 130 height 18
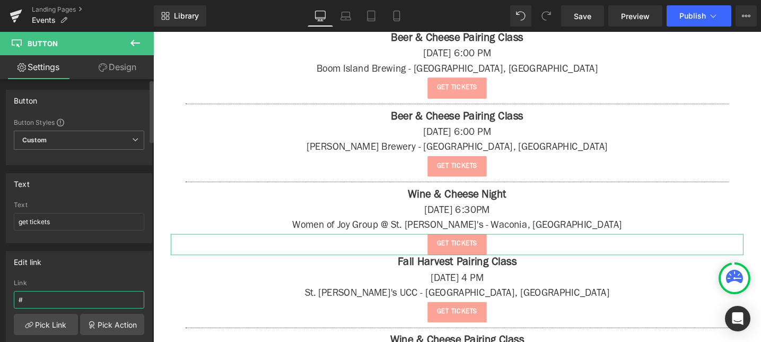
paste input "https://stjosephwaconia.org/events/wine-cheese-pairing-event-sept-18/"
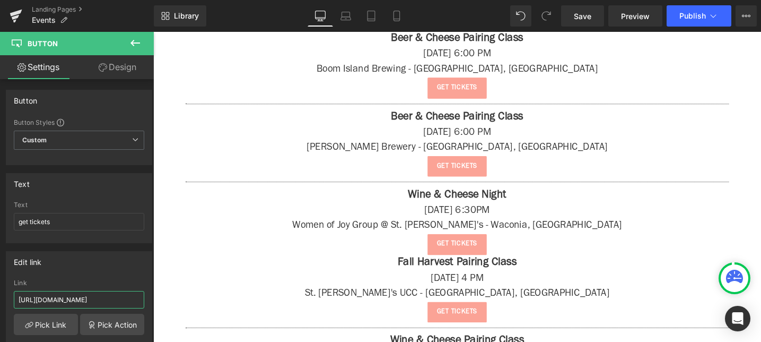
type input "https://stjosephwaconia.org/events/wine-cheese-pairing-event-sept-18/"
click at [129, 37] on icon at bounding box center [135, 43] width 13 height 13
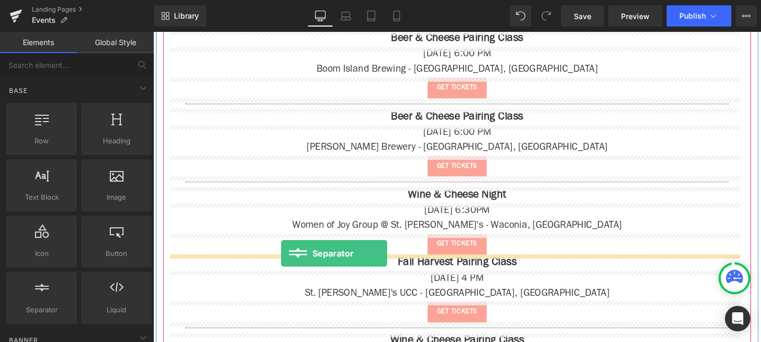
drag, startPoint x: 197, startPoint y: 332, endPoint x: 288, endPoint y: 265, distance: 113.1
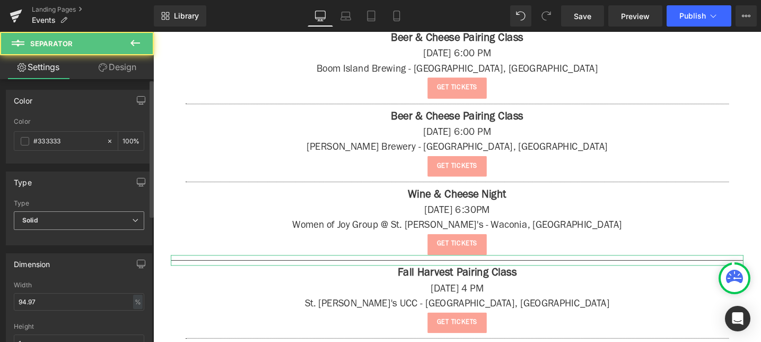
click at [38, 225] on span "Solid" at bounding box center [79, 220] width 130 height 19
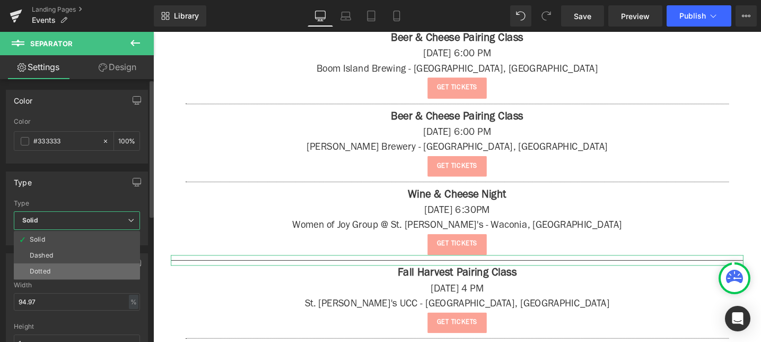
click at [52, 268] on li "Dotted" at bounding box center [77, 271] width 126 height 16
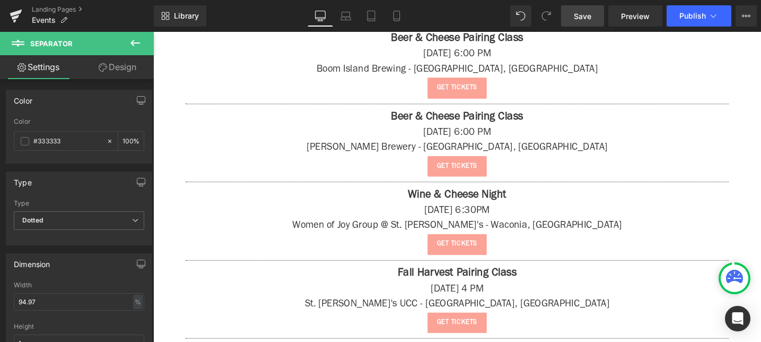
click at [599, 7] on link "Save" at bounding box center [582, 15] width 43 height 21
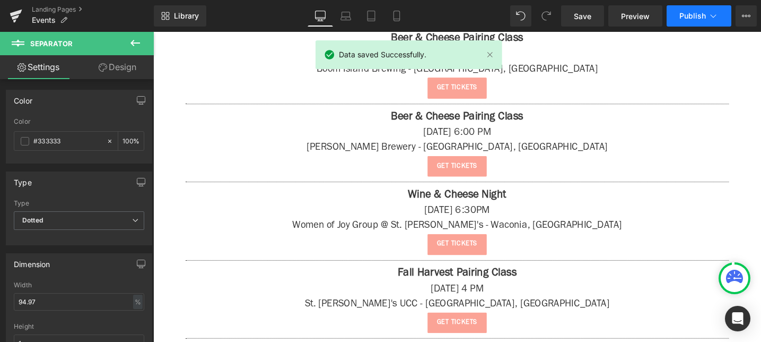
click at [695, 15] on span "Publish" at bounding box center [692, 16] width 27 height 8
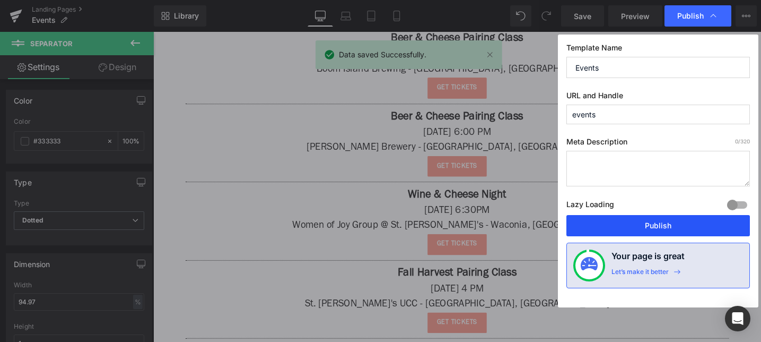
click at [660, 224] on button "Publish" at bounding box center [658, 225] width 184 height 21
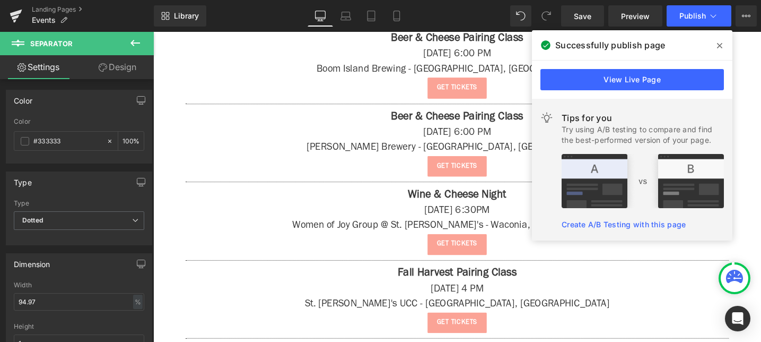
click at [718, 43] on icon at bounding box center [719, 45] width 5 height 5
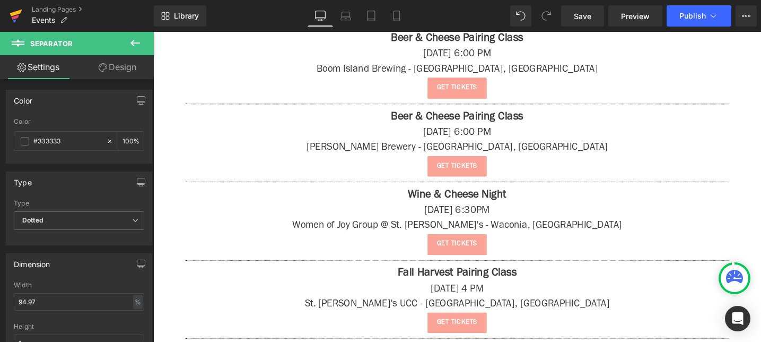
click at [18, 12] on icon at bounding box center [16, 13] width 12 height 7
